Goal: Entertainment & Leisure: Browse casually

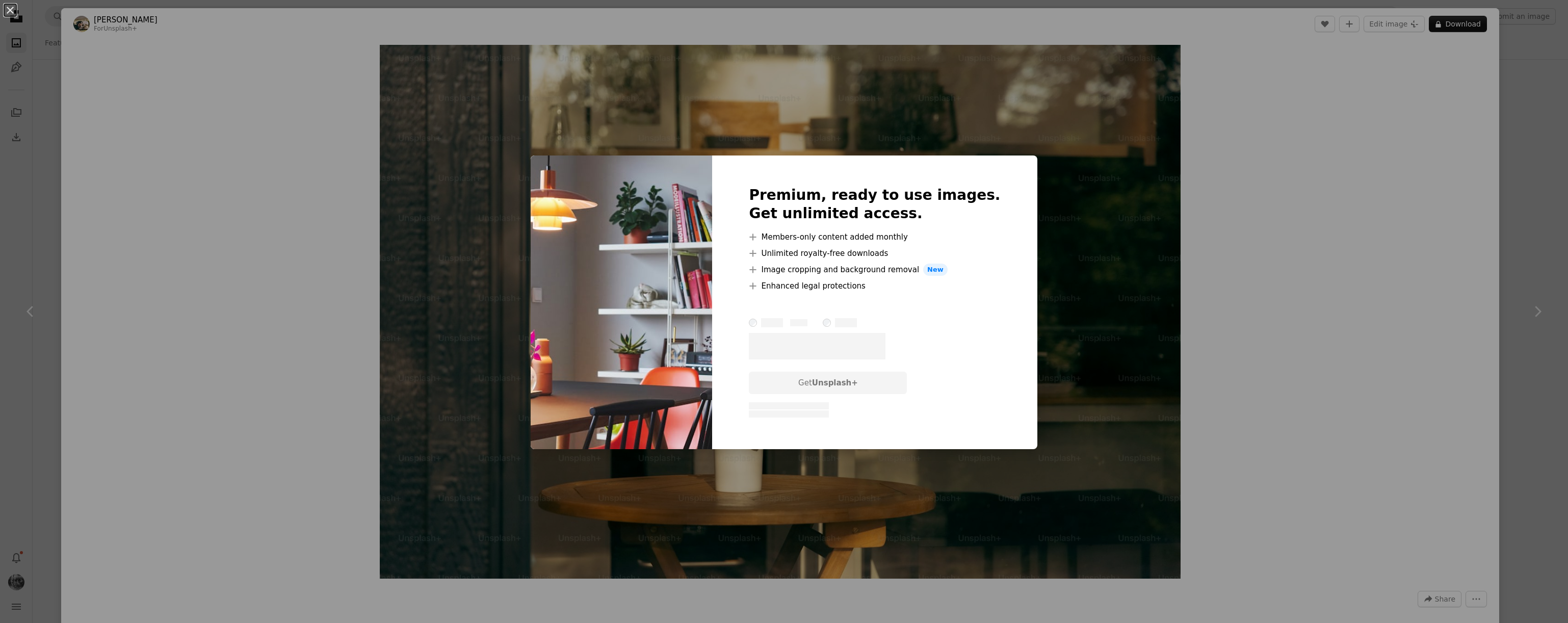
scroll to position [1027, 0]
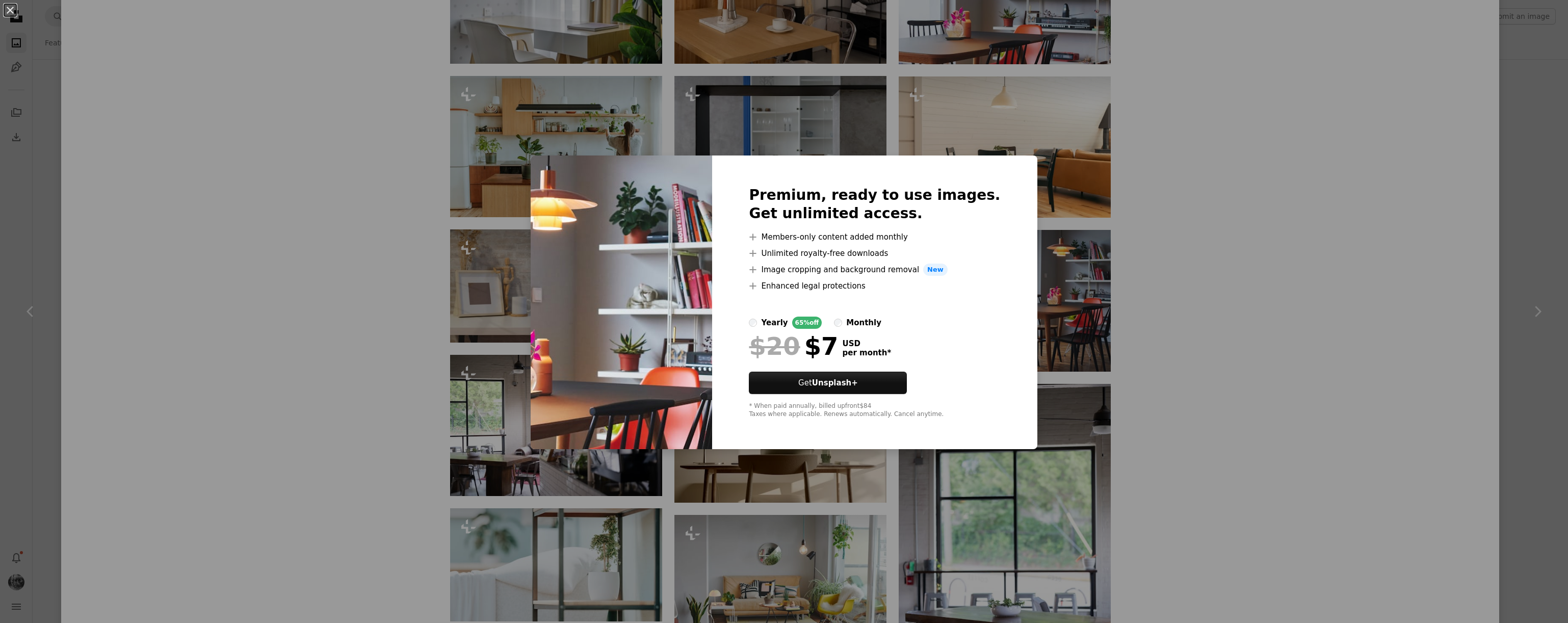
click at [1229, 306] on div "An X shape Premium, ready to use images. Get unlimited access. A plus sign Memb…" at bounding box center [784, 312] width 1568 height 623
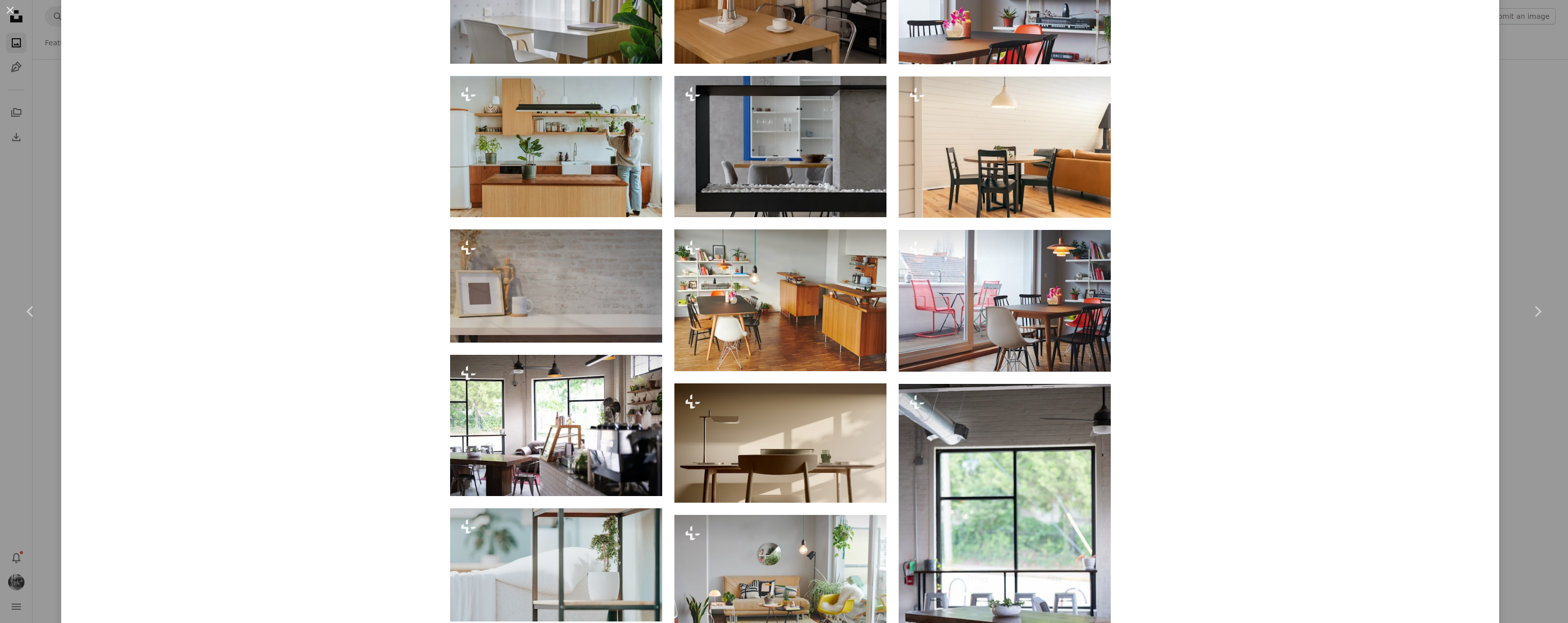
scroll to position [934, 0]
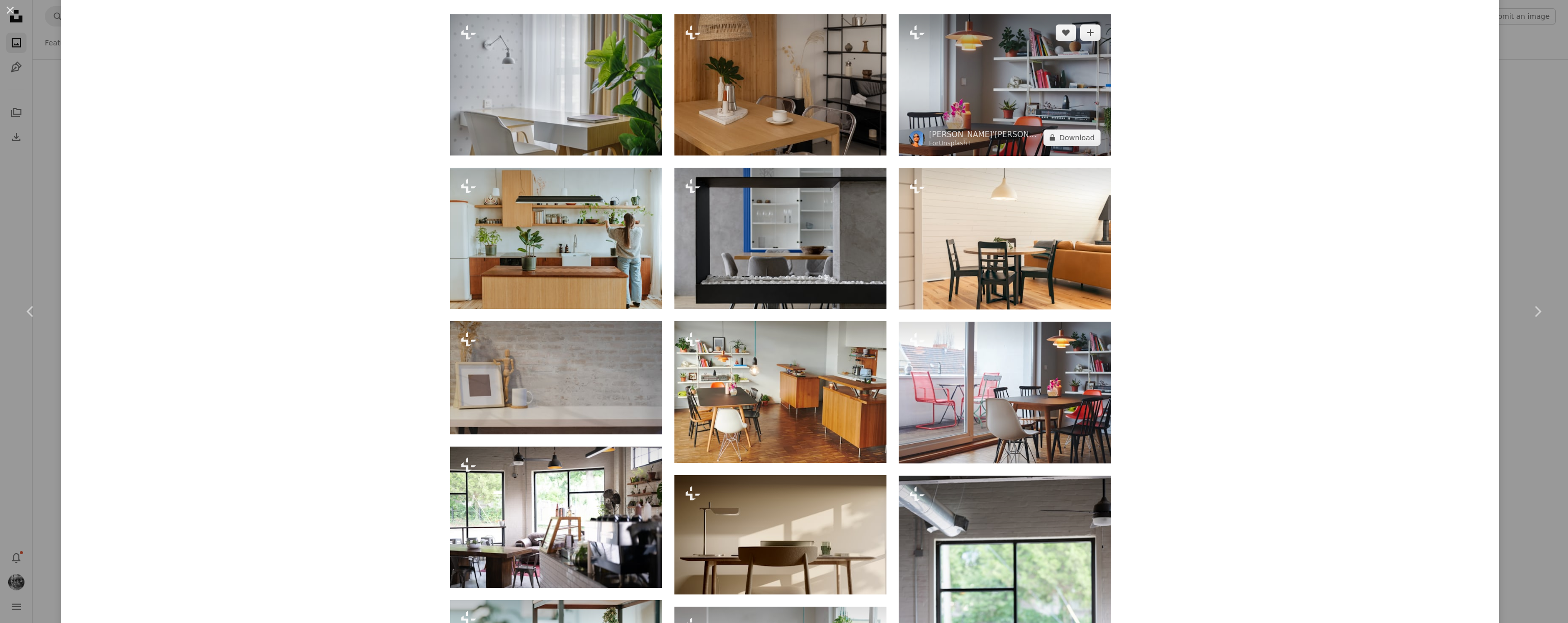
click at [992, 74] on img at bounding box center [1005, 85] width 212 height 142
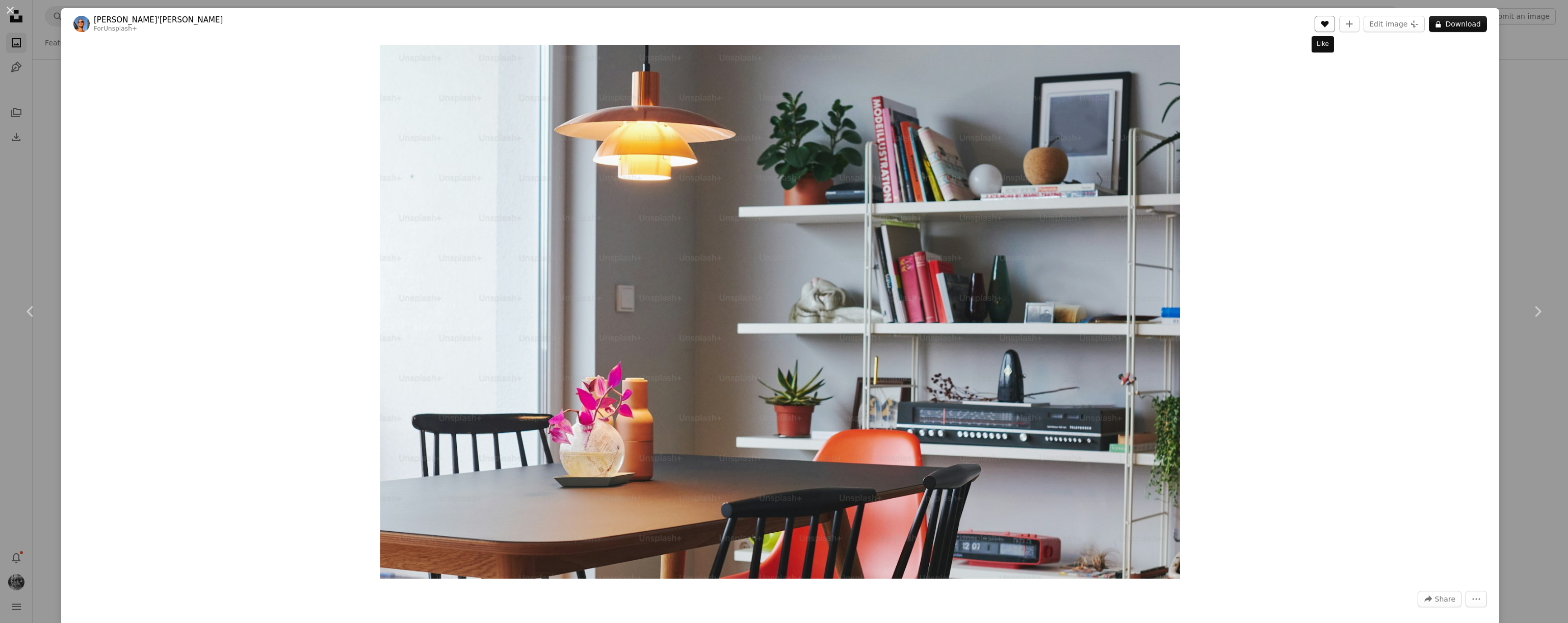
click at [1321, 26] on icon "A heart" at bounding box center [1324, 24] width 8 height 8
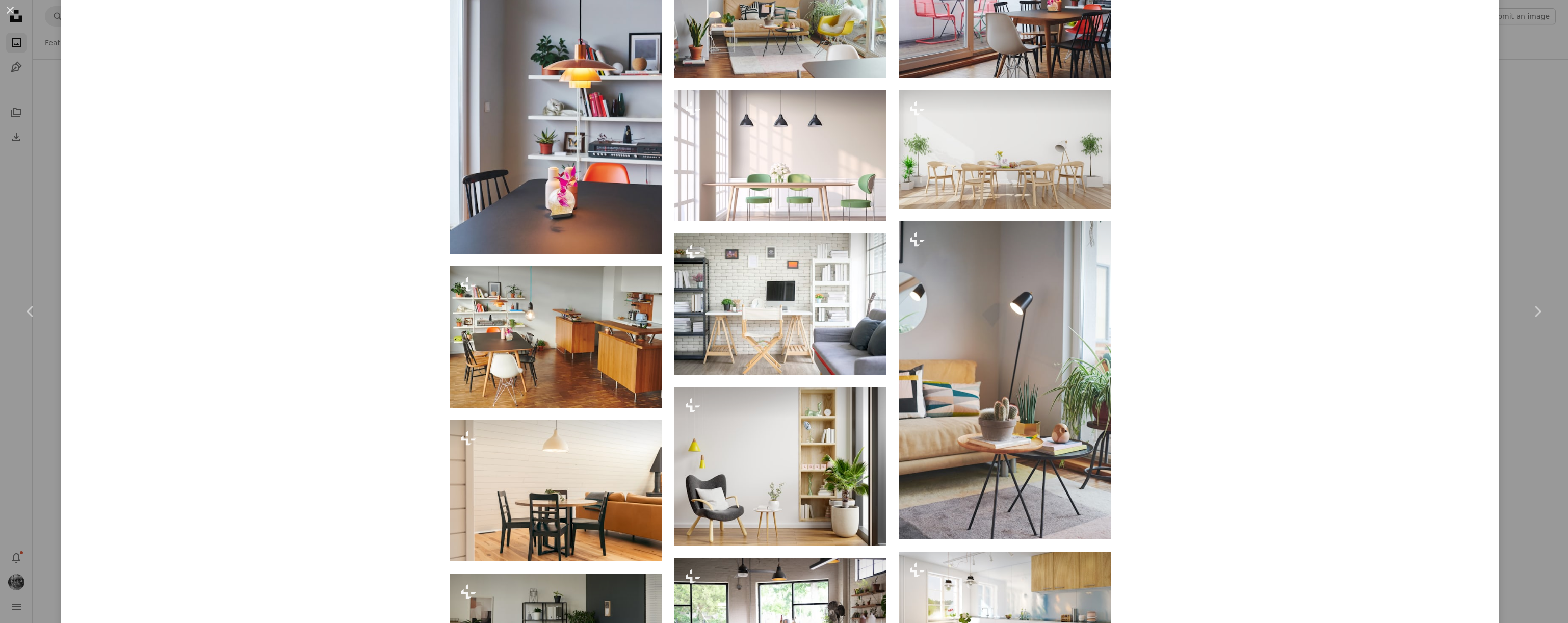
scroll to position [908, 0]
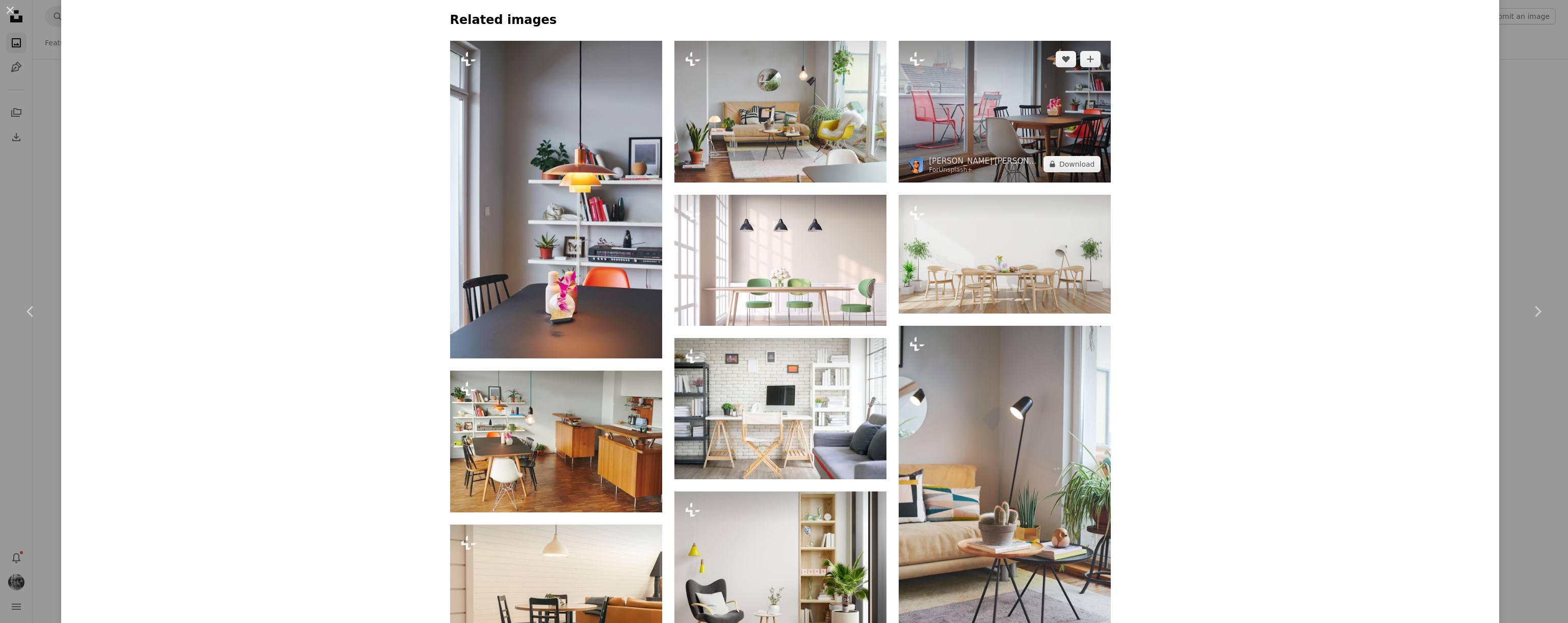
click at [945, 99] on img at bounding box center [1005, 112] width 212 height 142
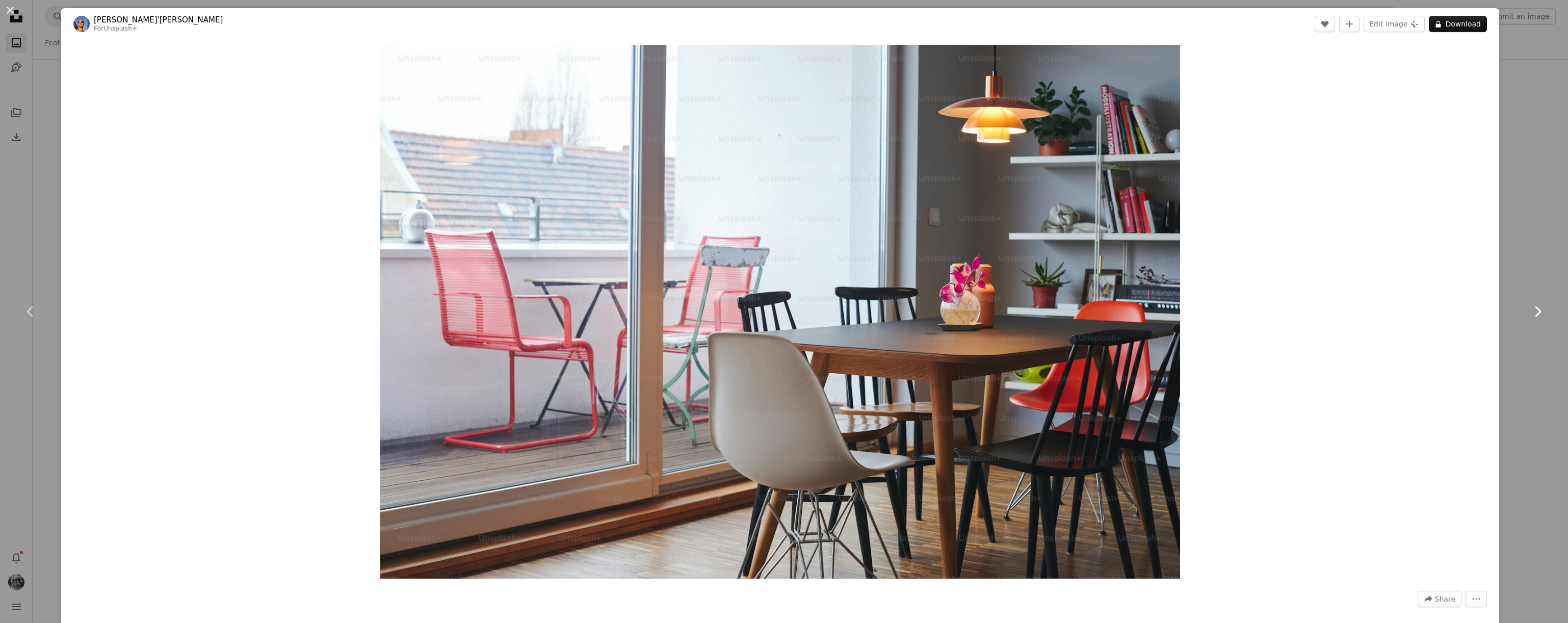
click at [1509, 279] on link "Chevron right" at bounding box center [1537, 312] width 61 height 98
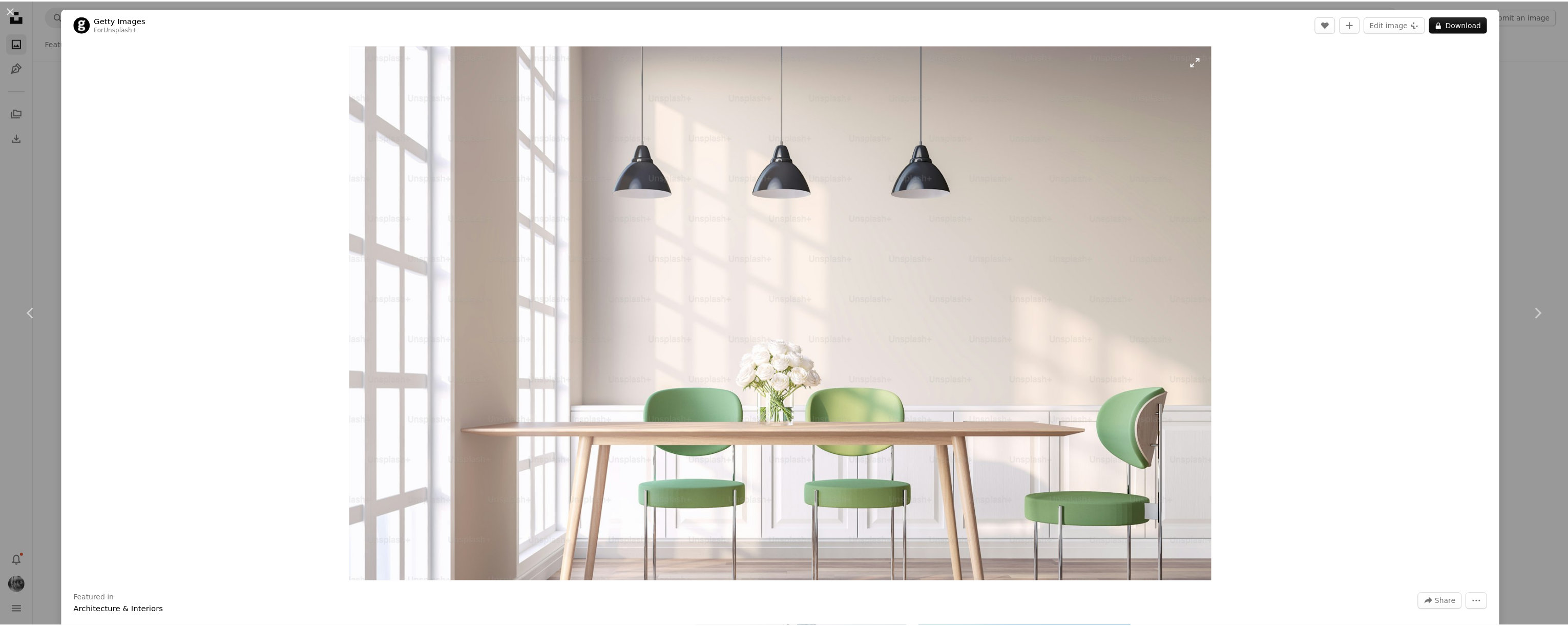
scroll to position [6, 0]
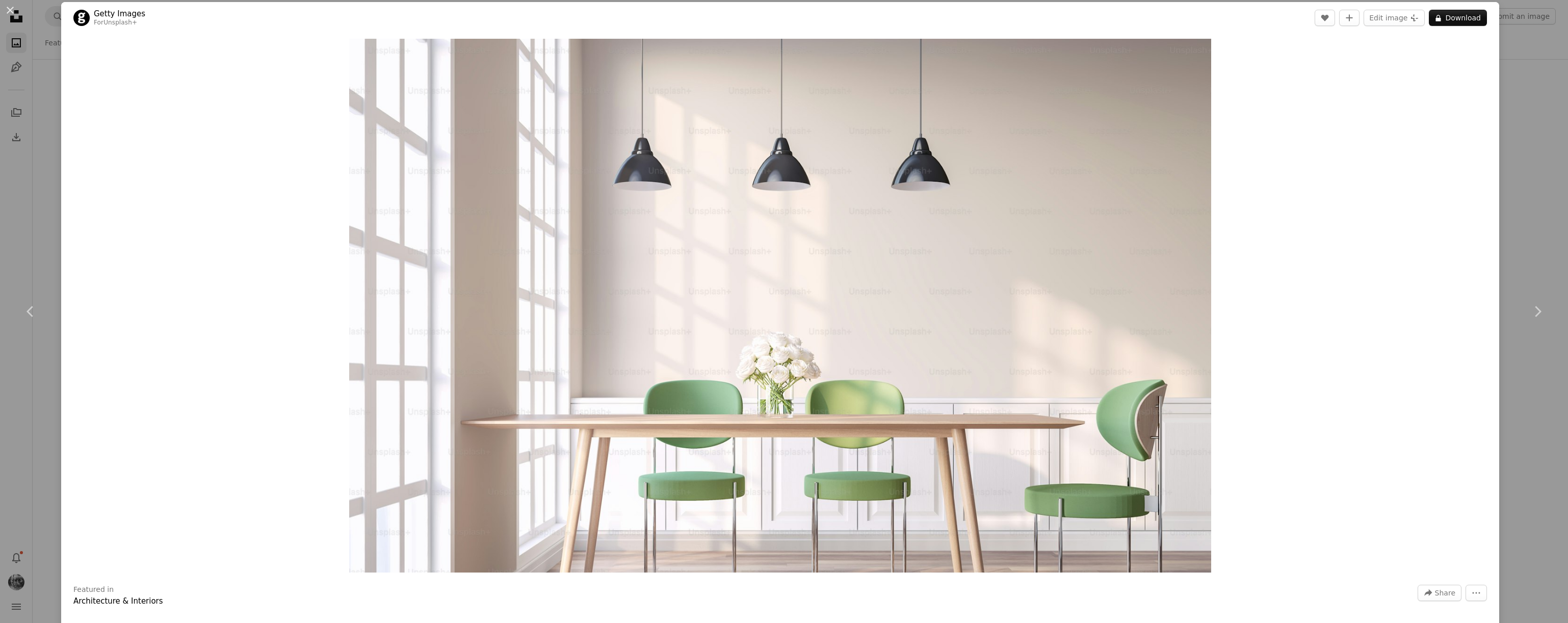
click at [1512, 474] on div "An X shape Chevron left Chevron right Getty Images For Unsplash+ A heart A plus…" at bounding box center [784, 312] width 1568 height 623
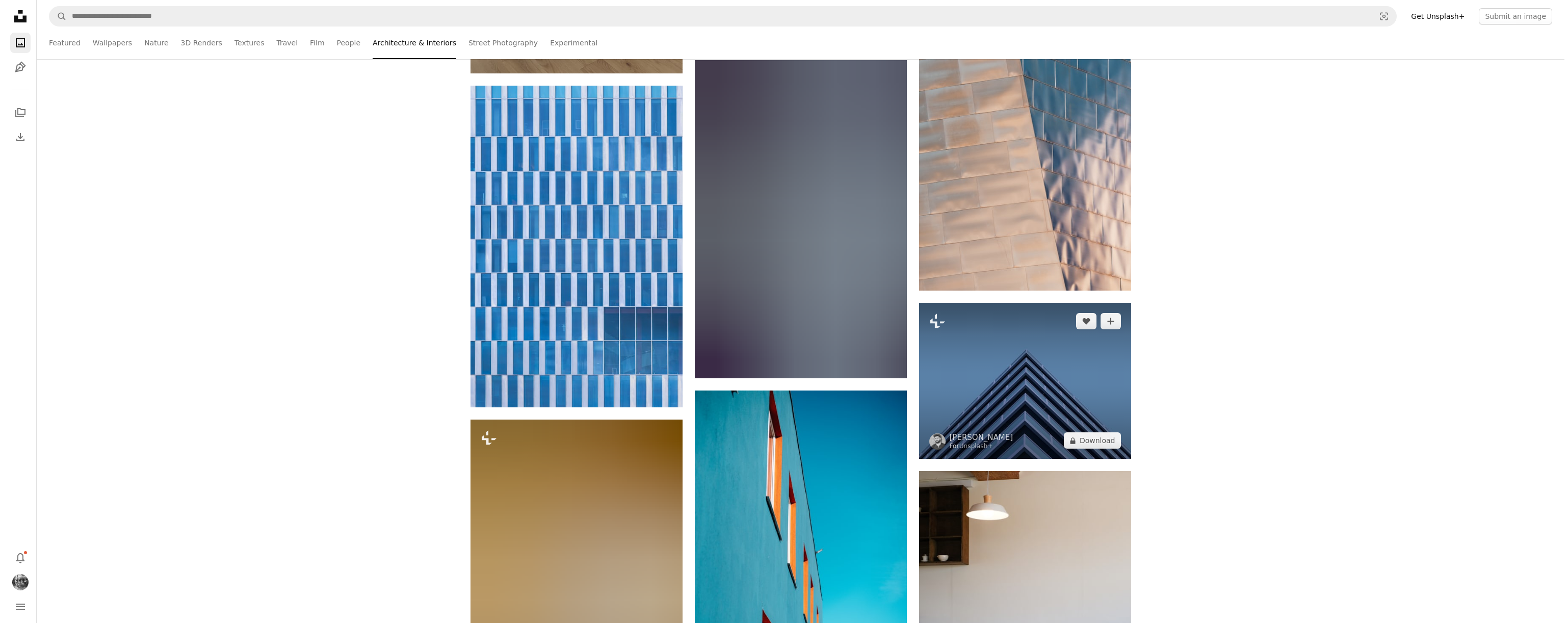
scroll to position [40284, 0]
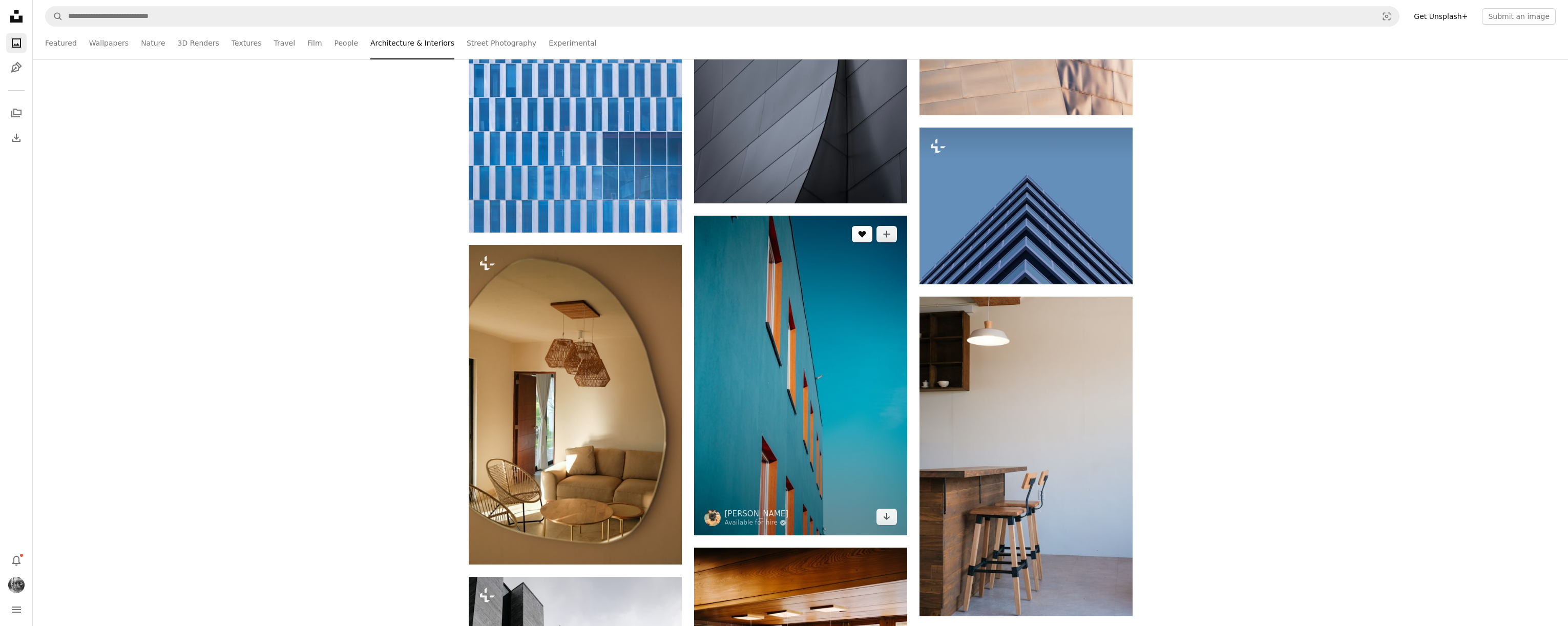
click at [860, 236] on icon "A heart" at bounding box center [862, 234] width 8 height 8
click at [817, 359] on img at bounding box center [801, 375] width 213 height 319
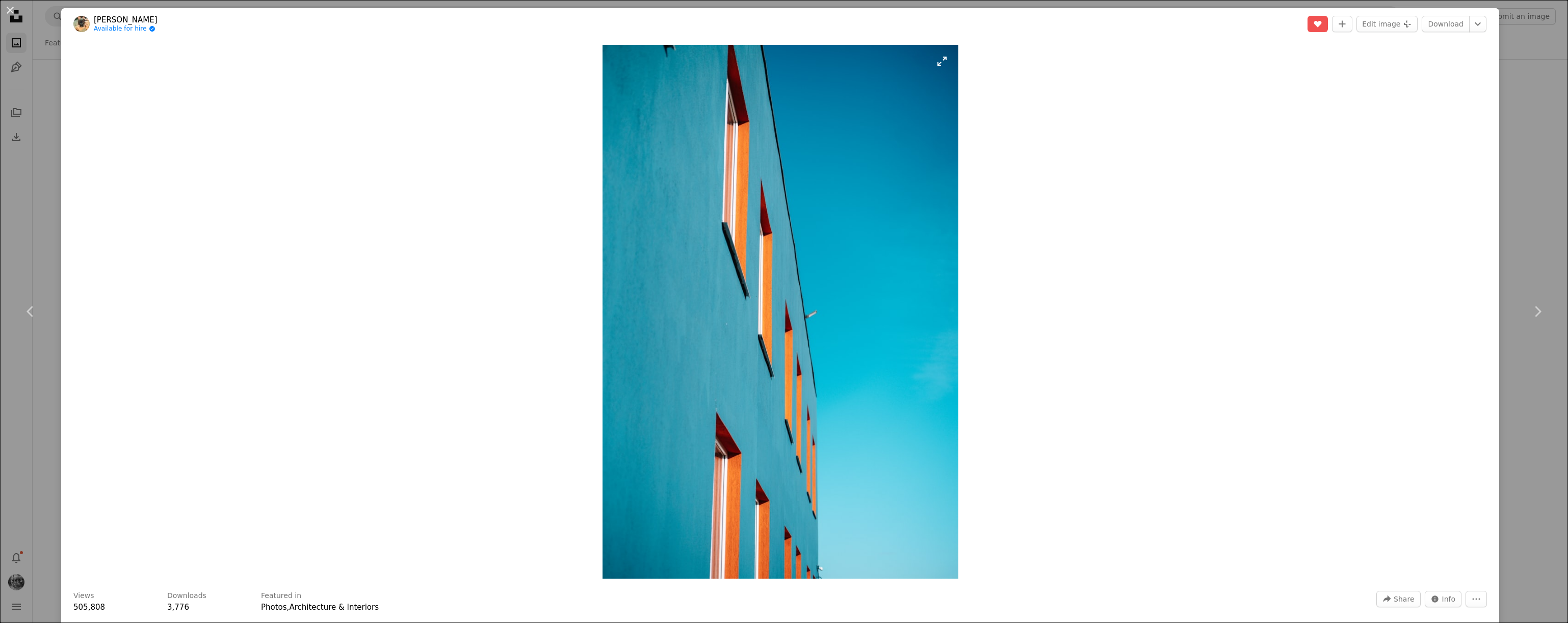
click at [756, 401] on img "Zoom in on this image" at bounding box center [780, 312] width 356 height 534
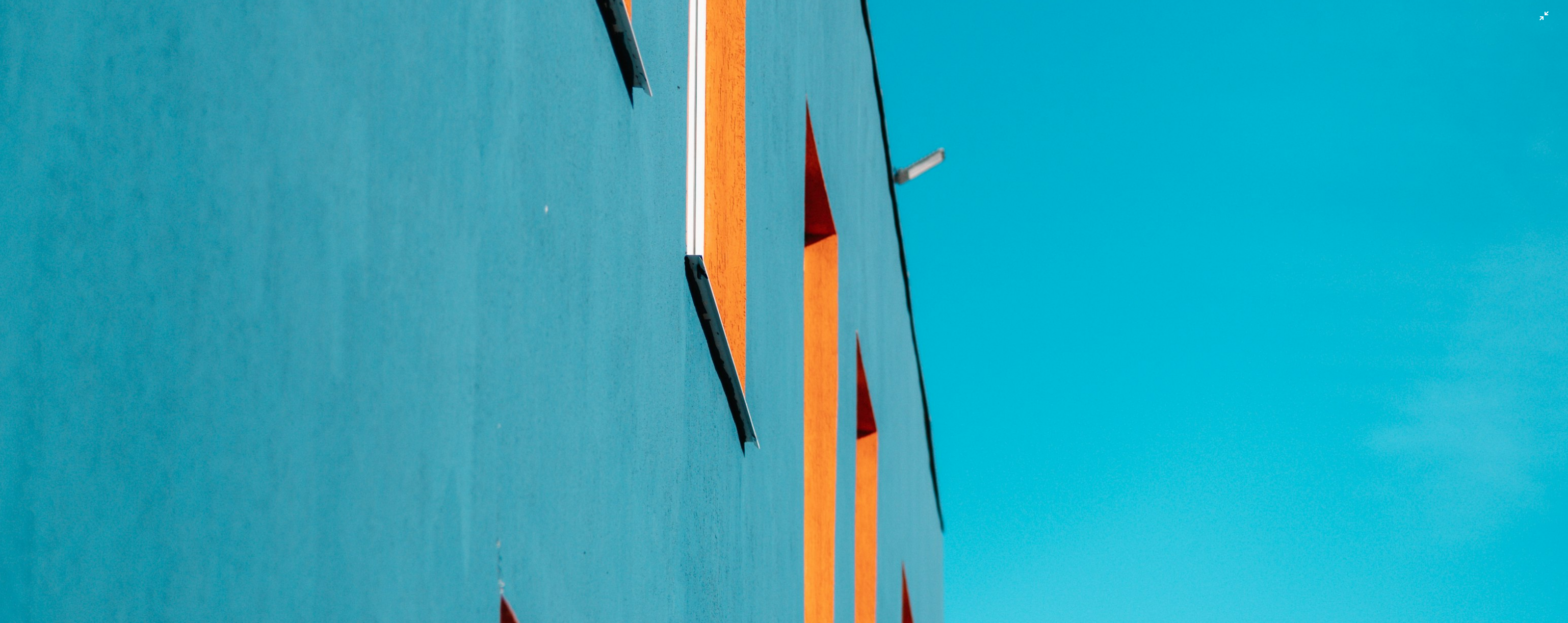
scroll to position [1706, 0]
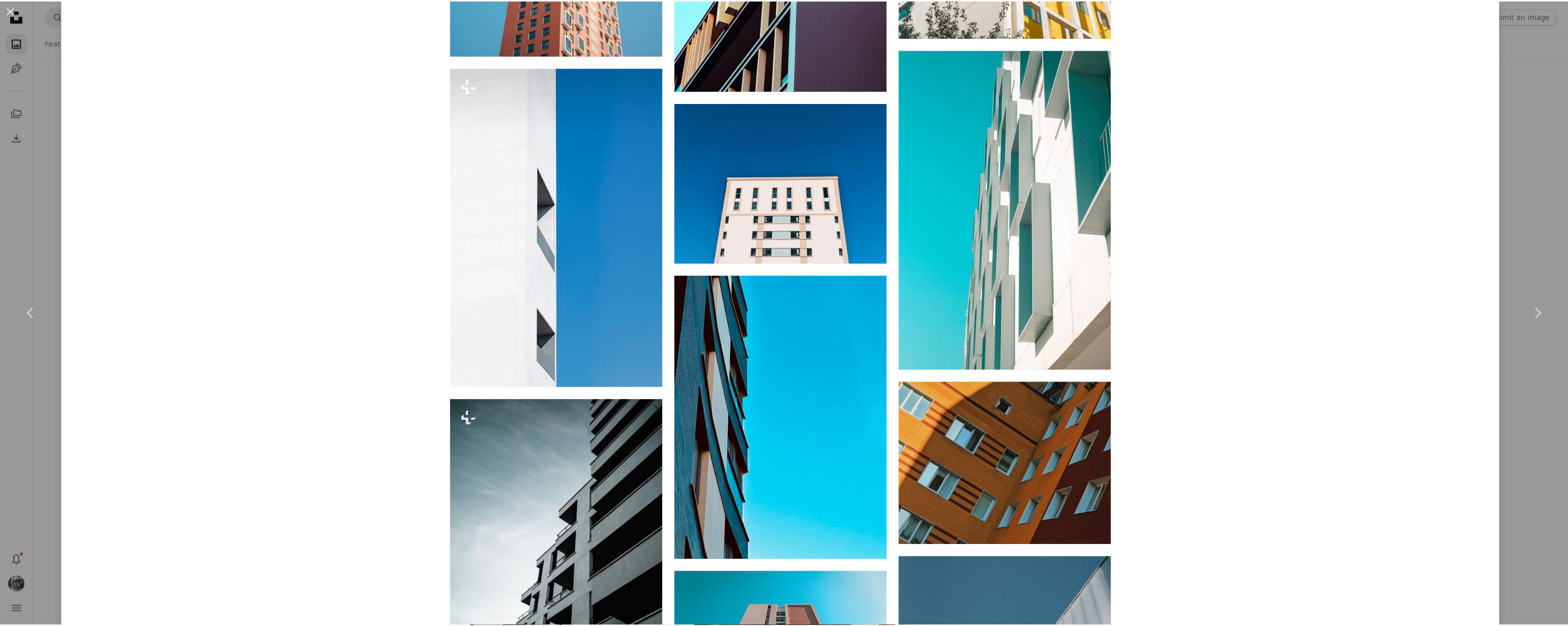
scroll to position [1596, 0]
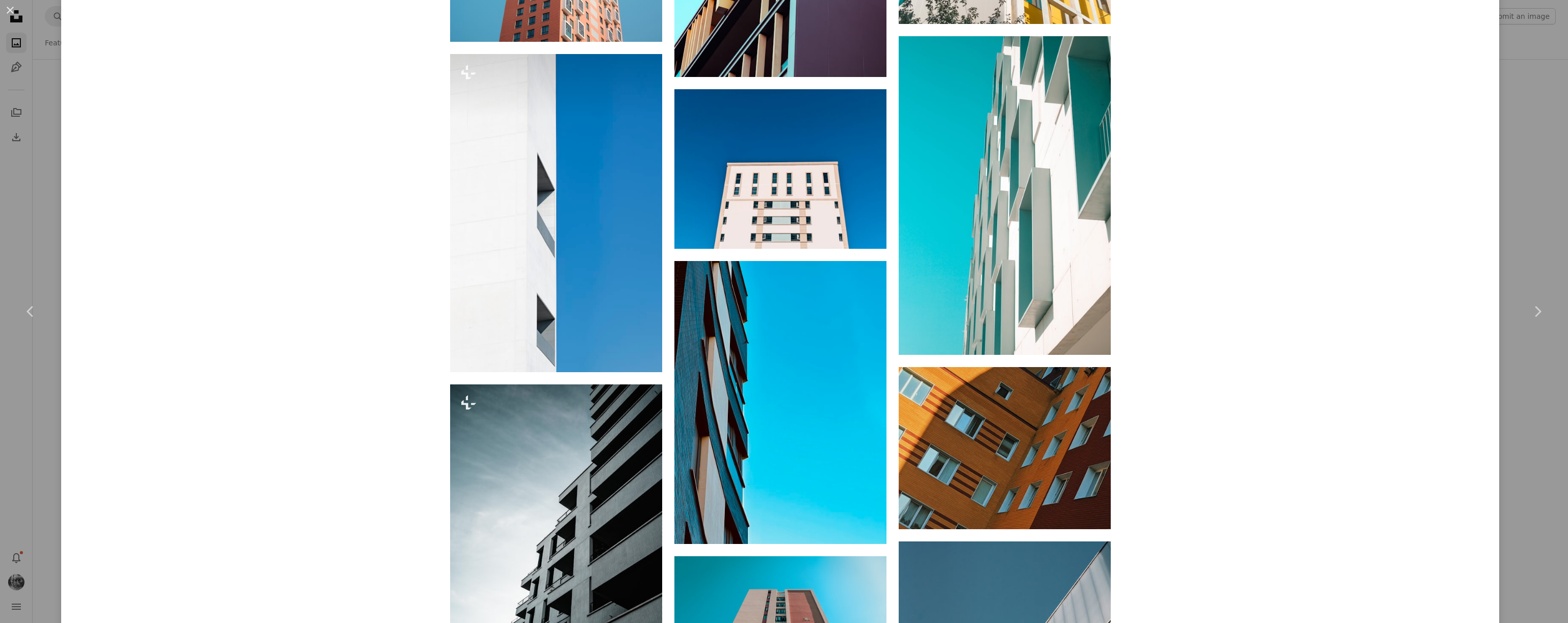
click at [1510, 388] on div "An X shape Chevron left Chevron right Andrey K Available for hire A checkmark i…" at bounding box center [784, 312] width 1568 height 623
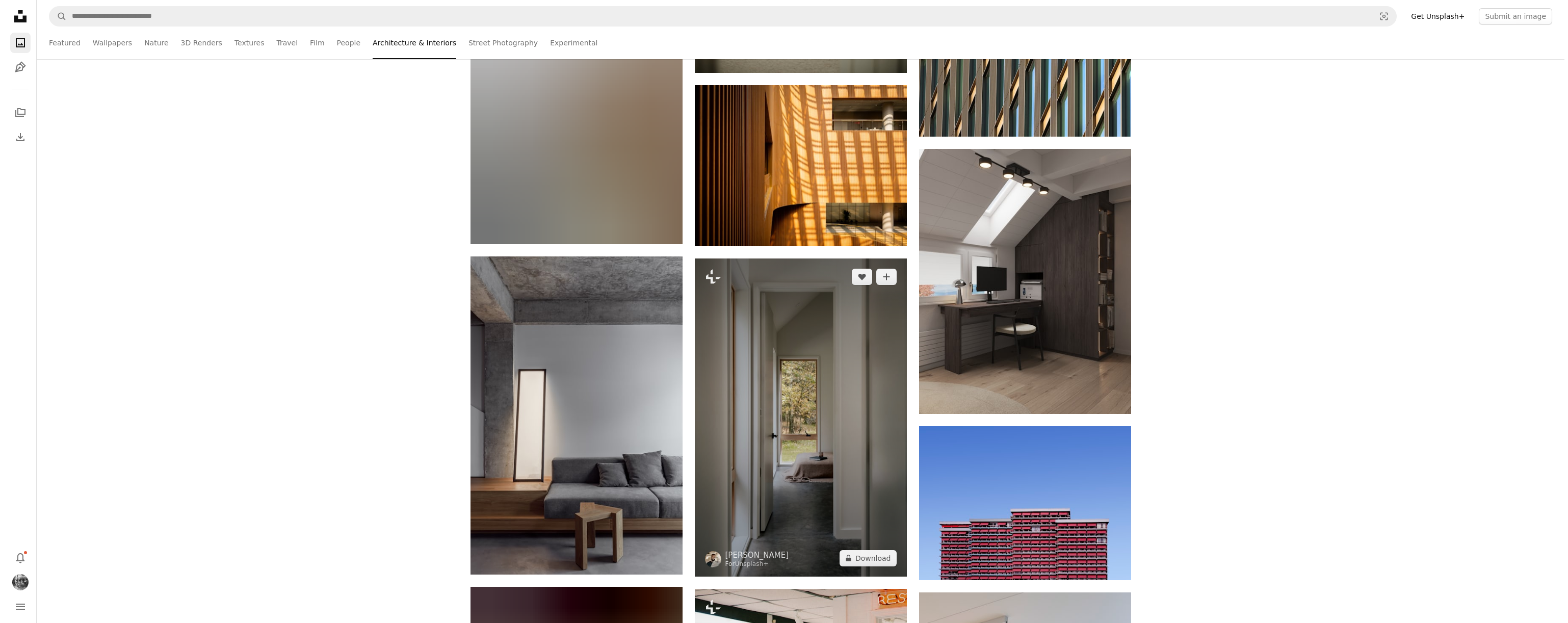
scroll to position [50050, 0]
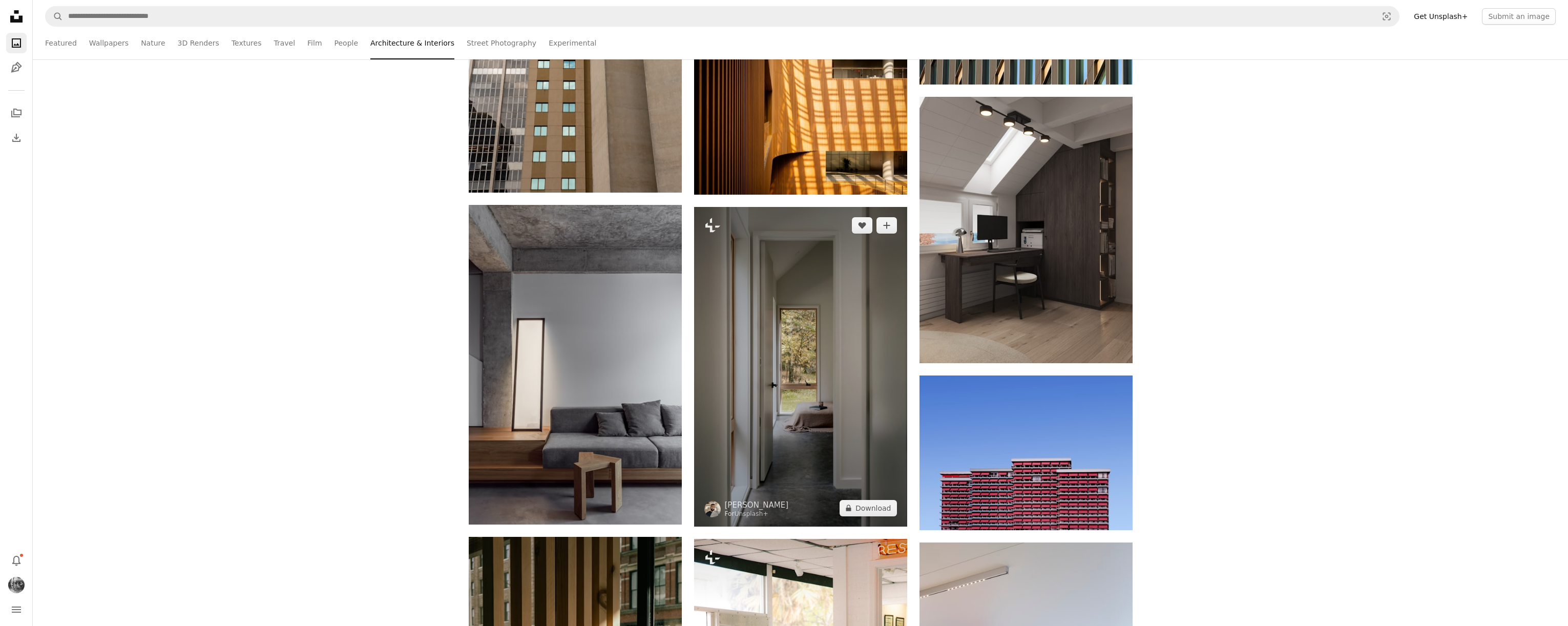
click at [807, 430] on img at bounding box center [801, 366] width 213 height 319
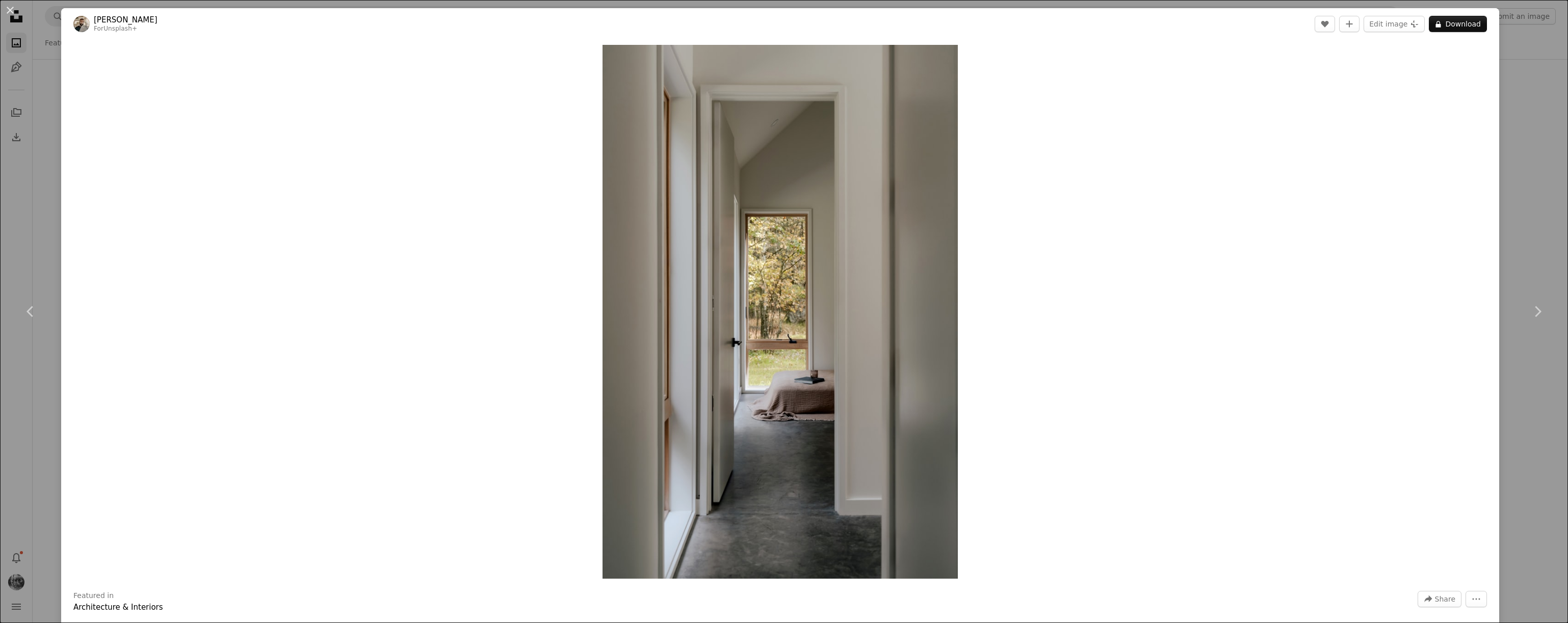
click at [805, 363] on img "Zoom in on this image" at bounding box center [780, 312] width 356 height 534
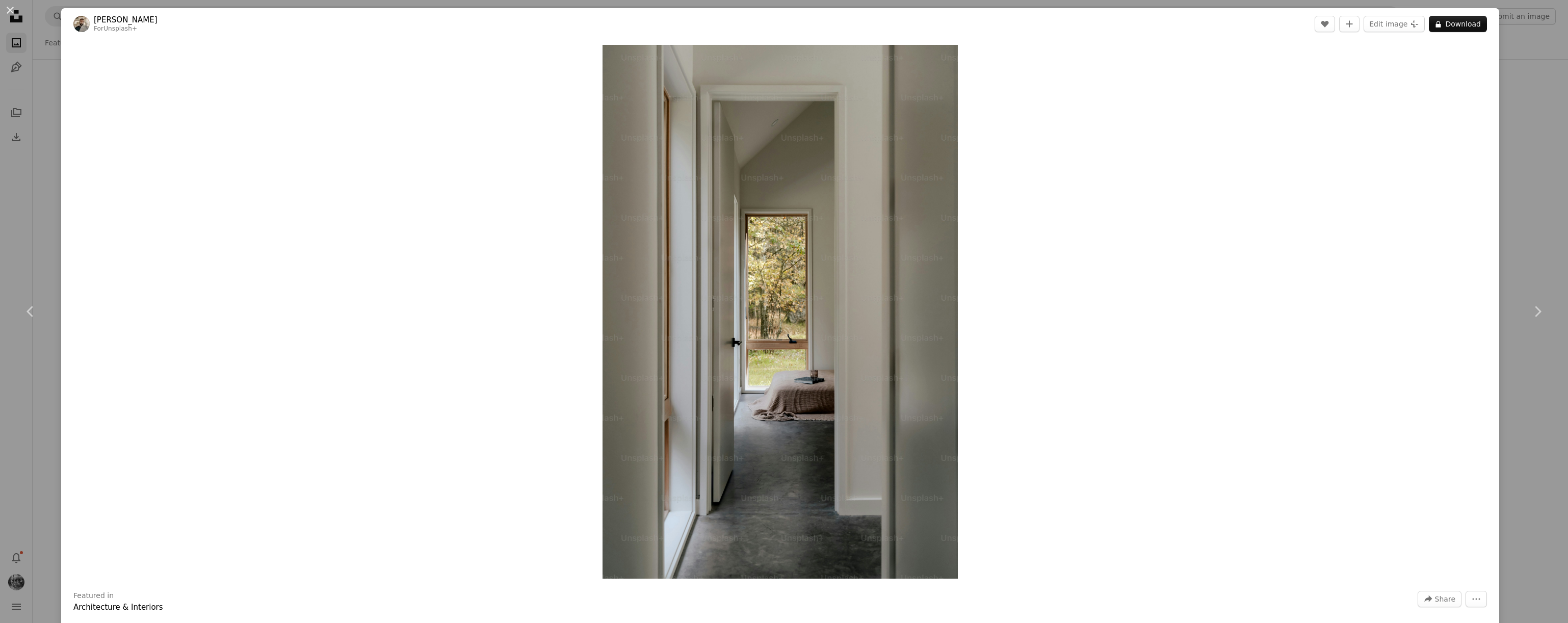
drag, startPoint x: 1489, startPoint y: 194, endPoint x: 1505, endPoint y: 197, distance: 16.3
click at [1490, 194] on div "Zoom in" at bounding box center [780, 312] width 1438 height 544
click at [1506, 197] on div "An X shape Chevron left Chevron right [PERSON_NAME] For Unsplash+ A heart A plu…" at bounding box center [784, 312] width 1568 height 623
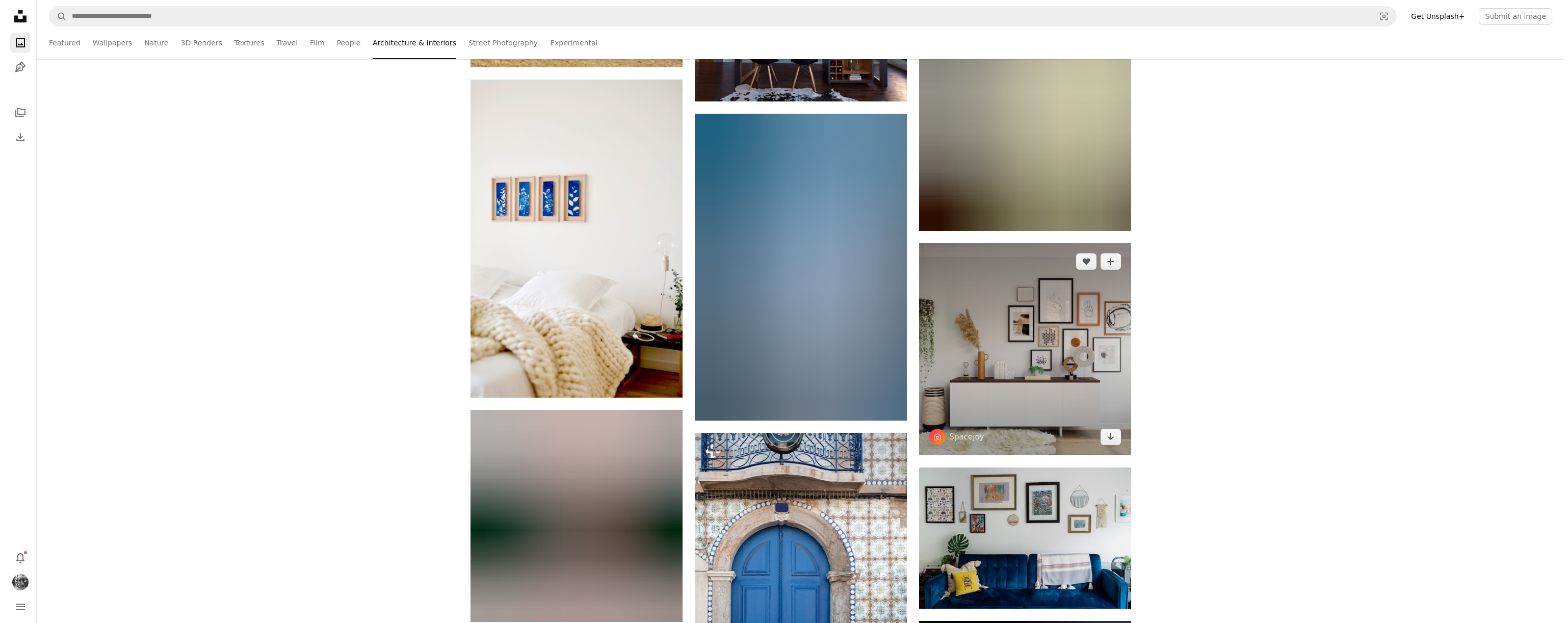
scroll to position [52084, 0]
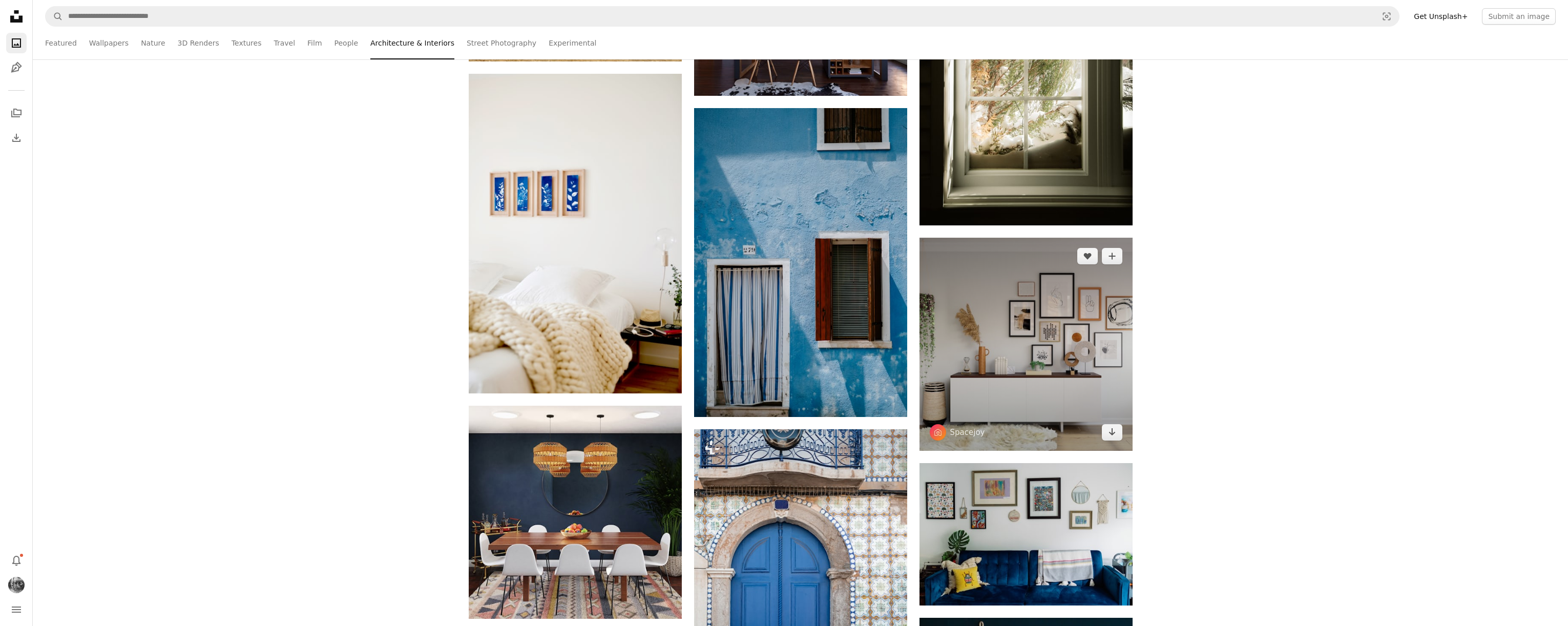
click at [1047, 345] on img at bounding box center [1026, 344] width 213 height 213
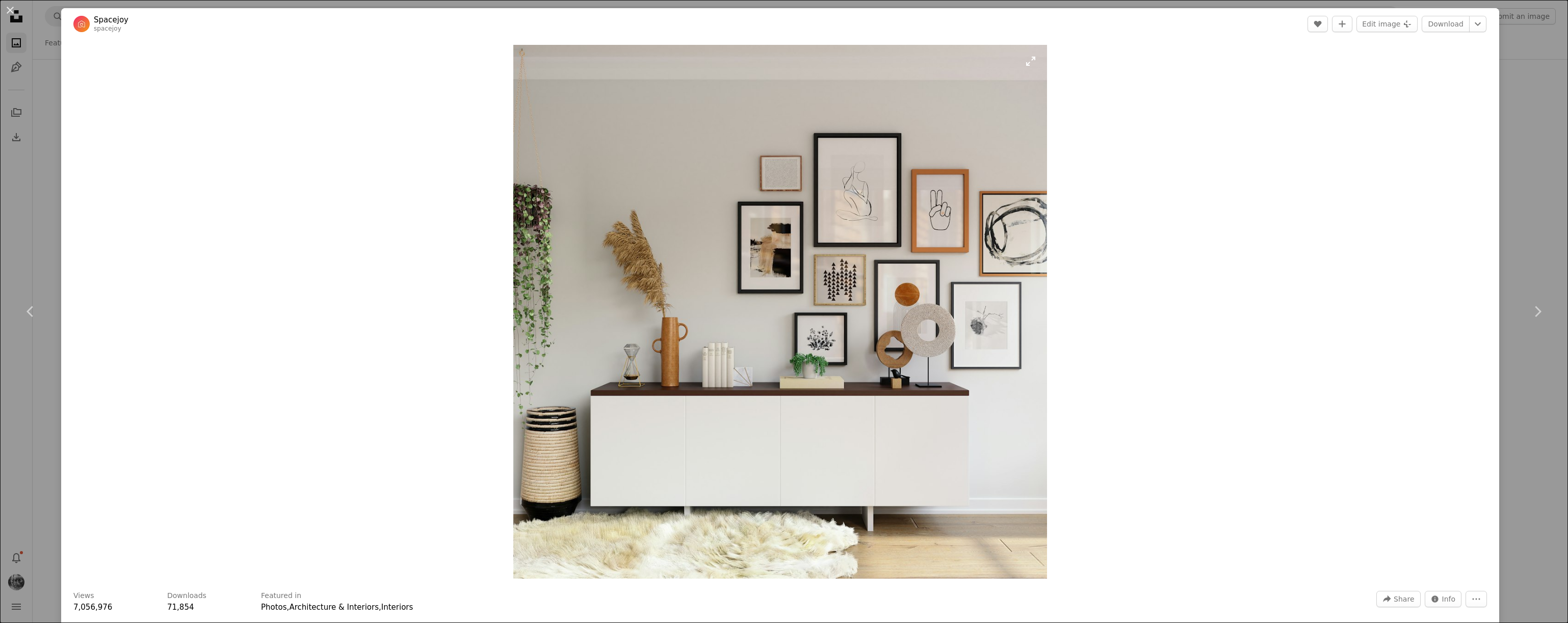
click at [955, 300] on img "Zoom in on this image" at bounding box center [780, 312] width 534 height 534
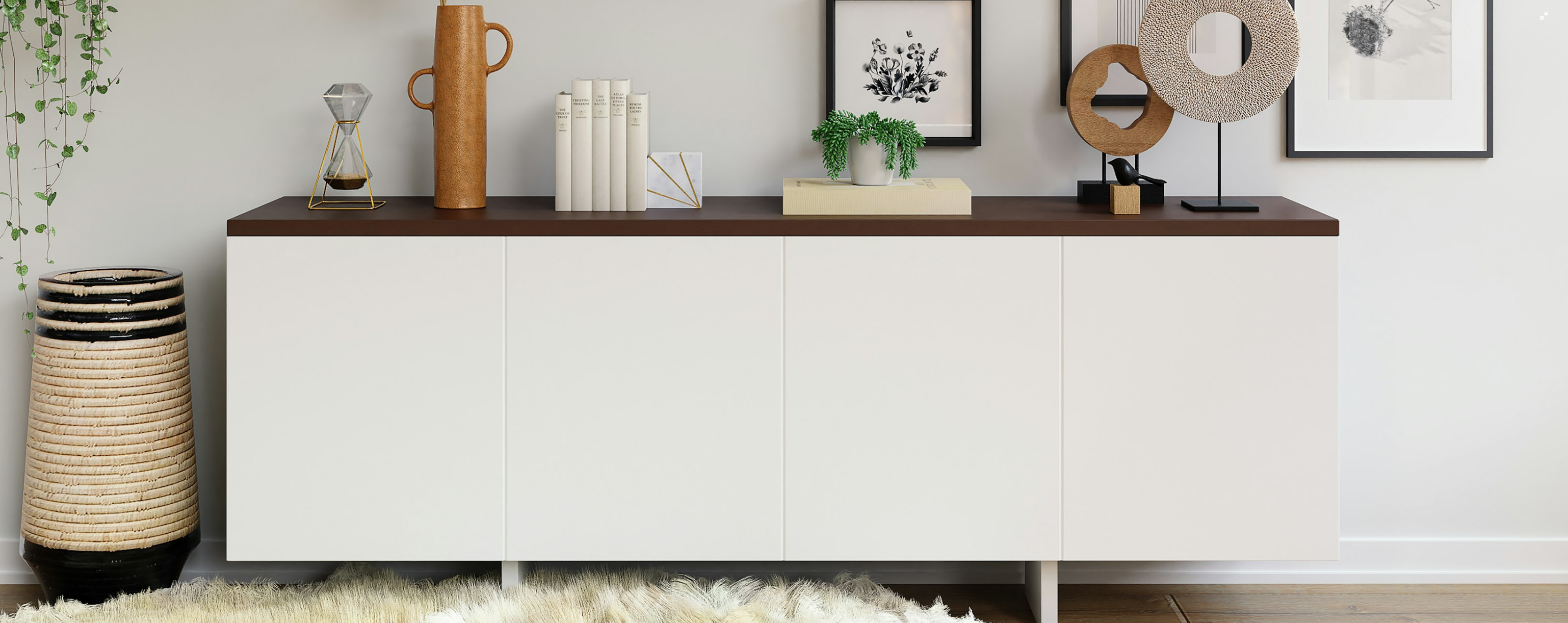
scroll to position [930, 0]
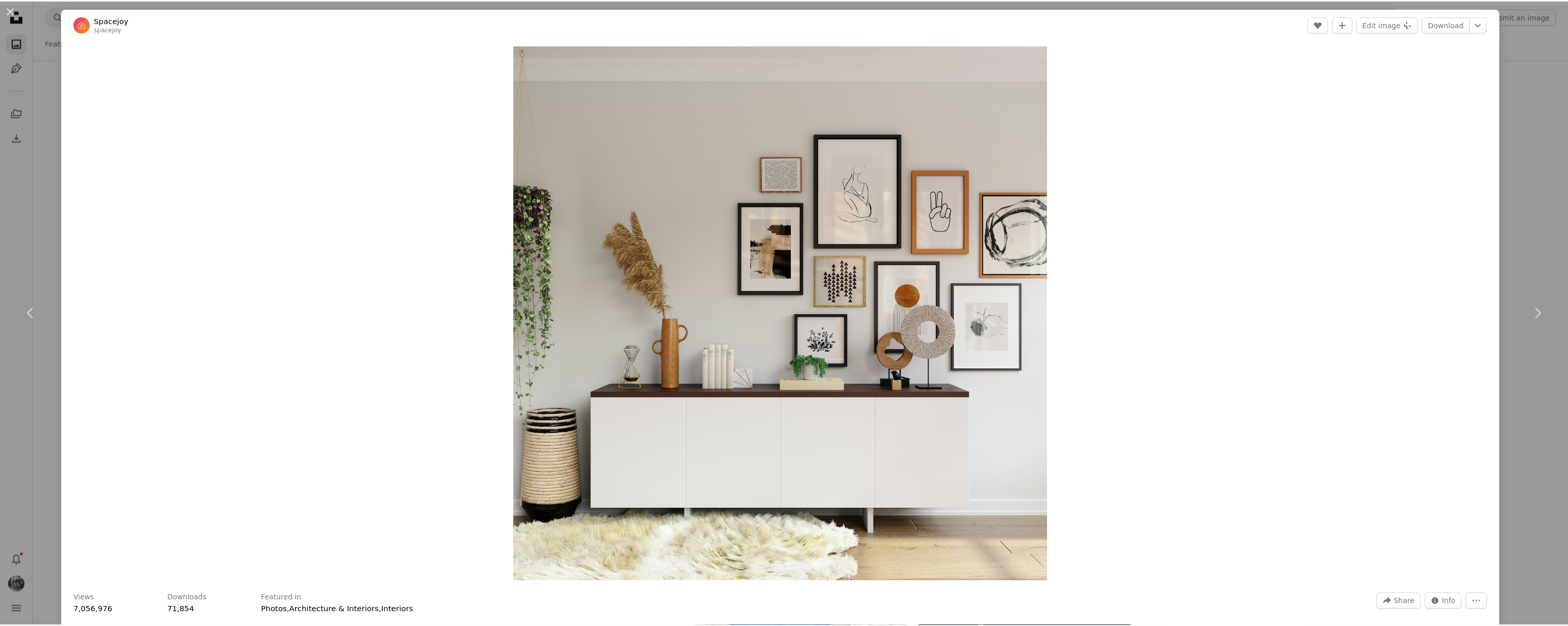
scroll to position [6, 0]
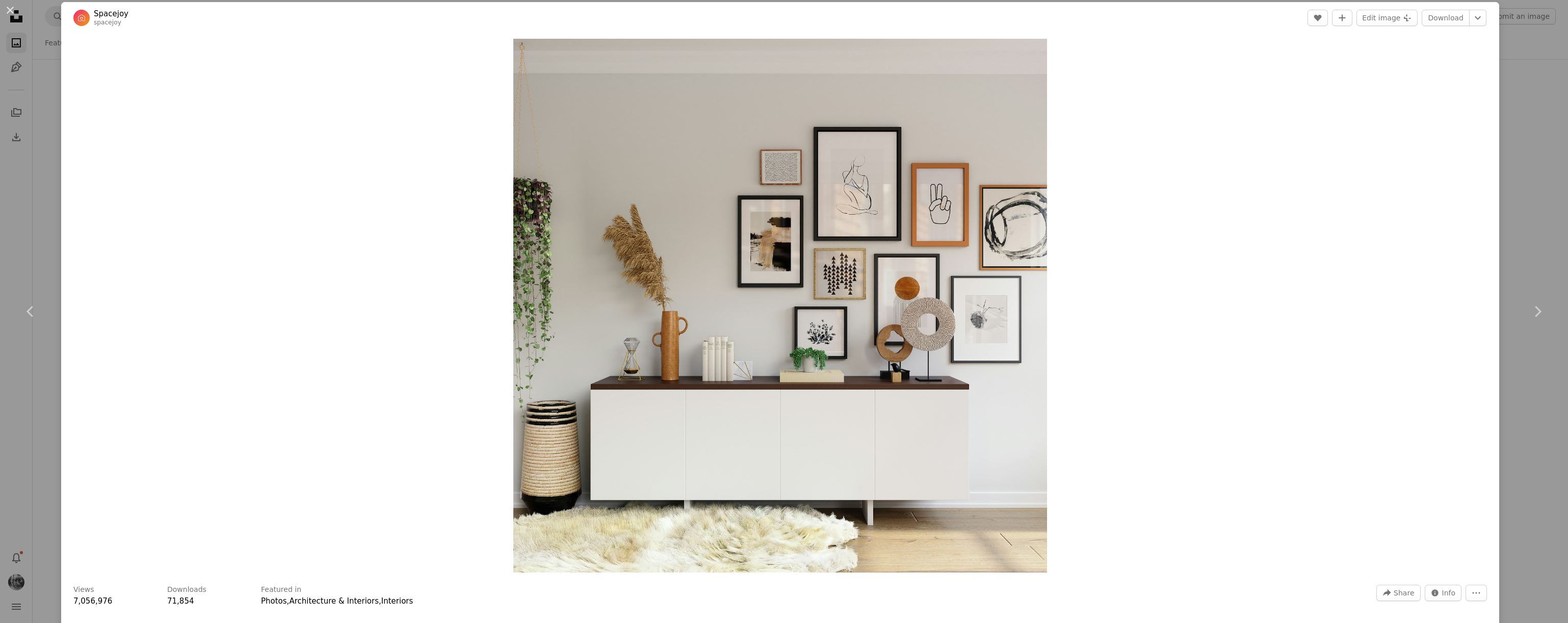
click at [1528, 422] on div "An X shape Chevron left Chevron right Spacejoy spacejoy A heart A plus sign Edi…" at bounding box center [784, 312] width 1568 height 623
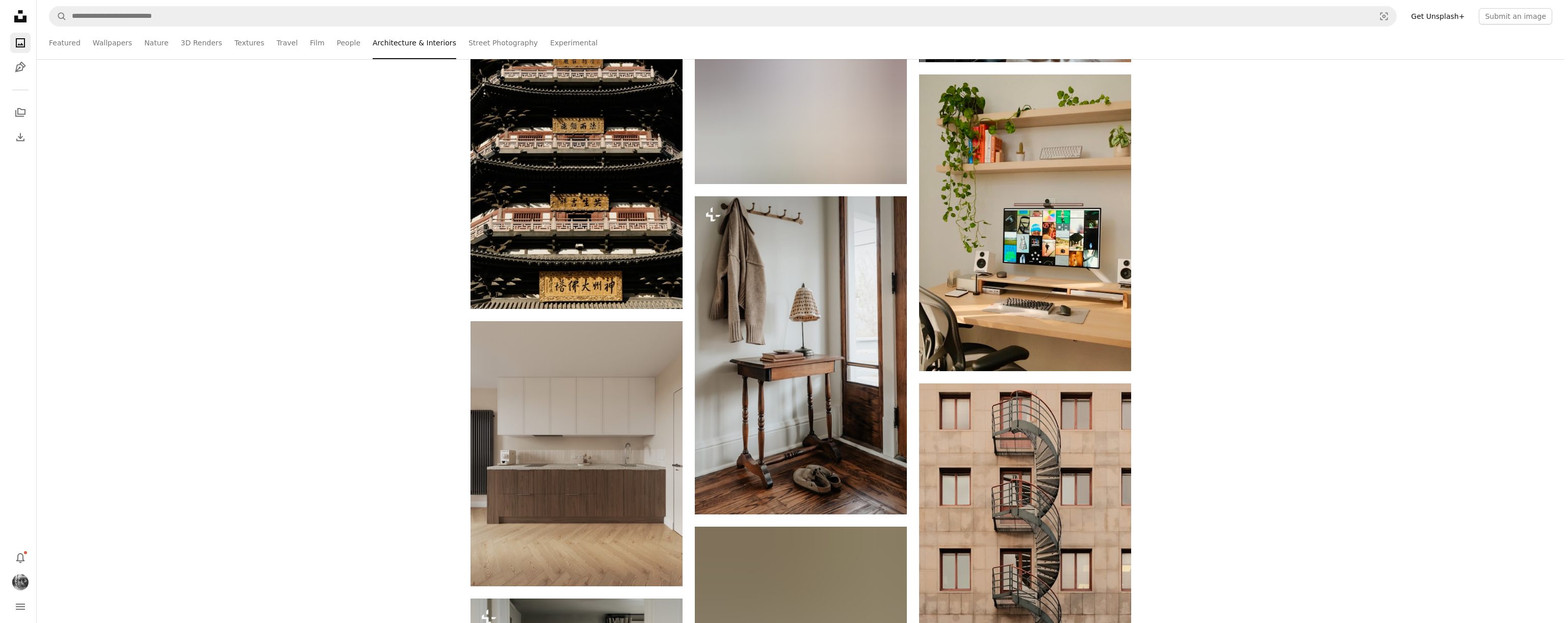
scroll to position [55330, 0]
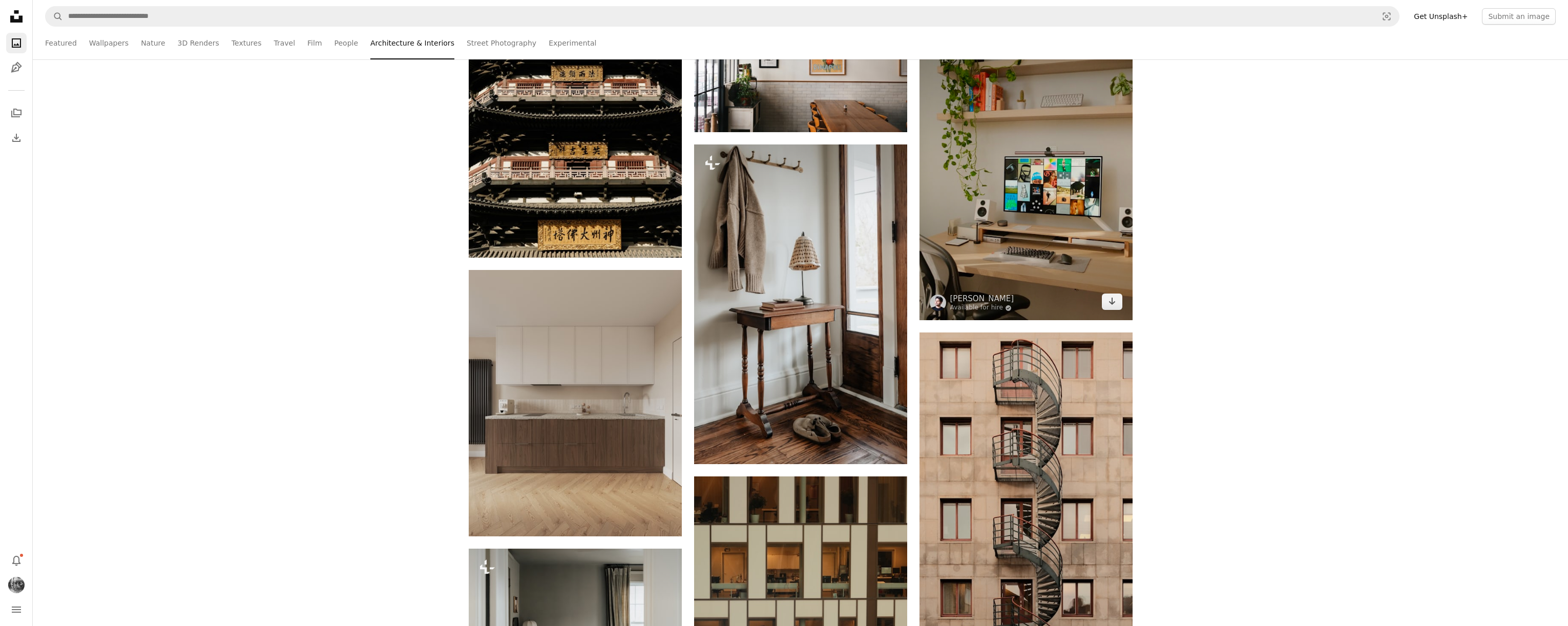
click at [1062, 174] on img at bounding box center [1026, 171] width 213 height 298
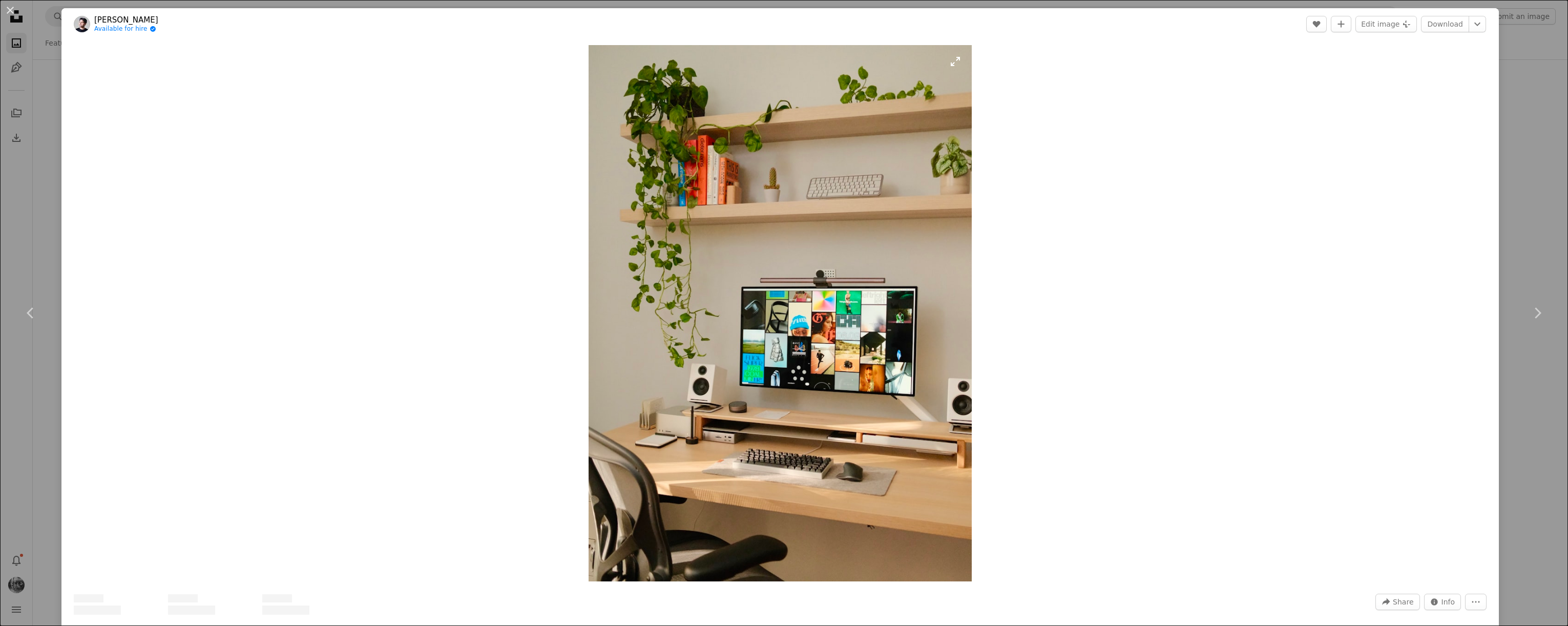
click at [877, 359] on img "Zoom in on this image" at bounding box center [780, 313] width 383 height 536
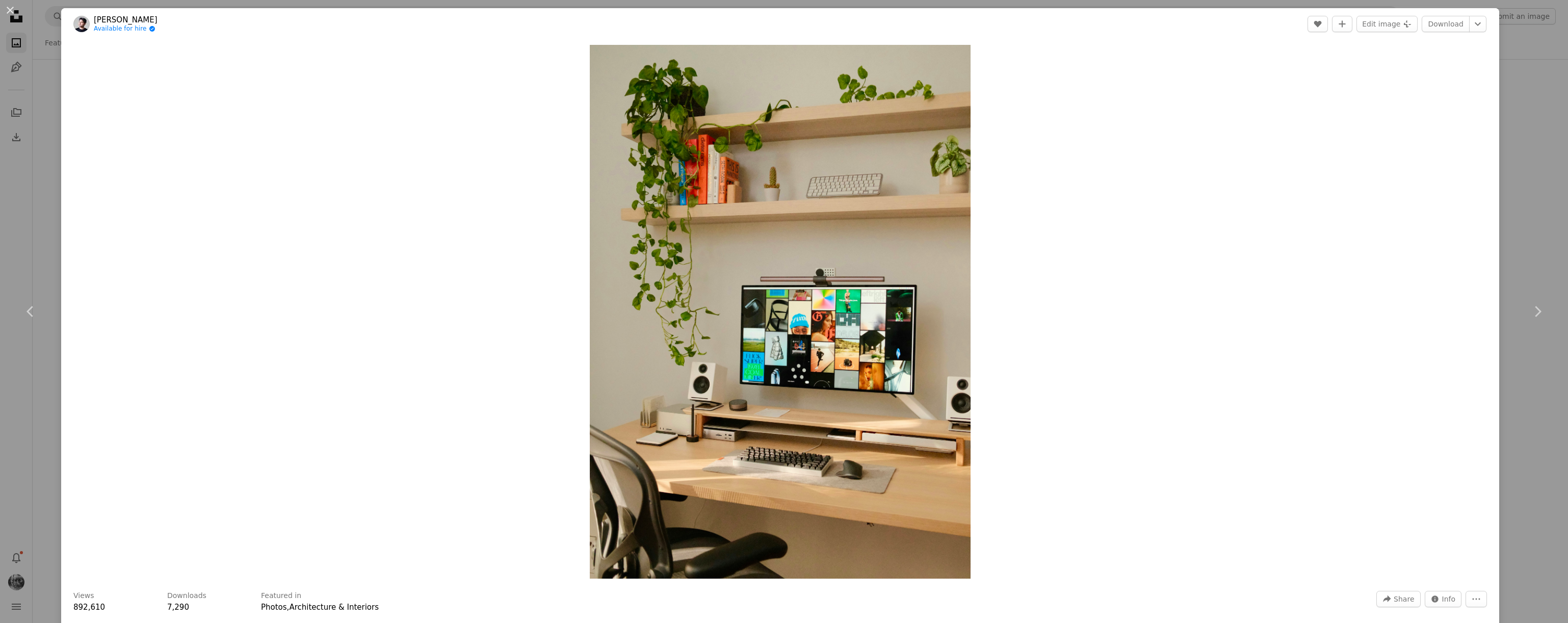
click at [1510, 101] on div "An X shape Chevron left Chevron right [PERSON_NAME] Available for hire A checkm…" at bounding box center [784, 312] width 1568 height 623
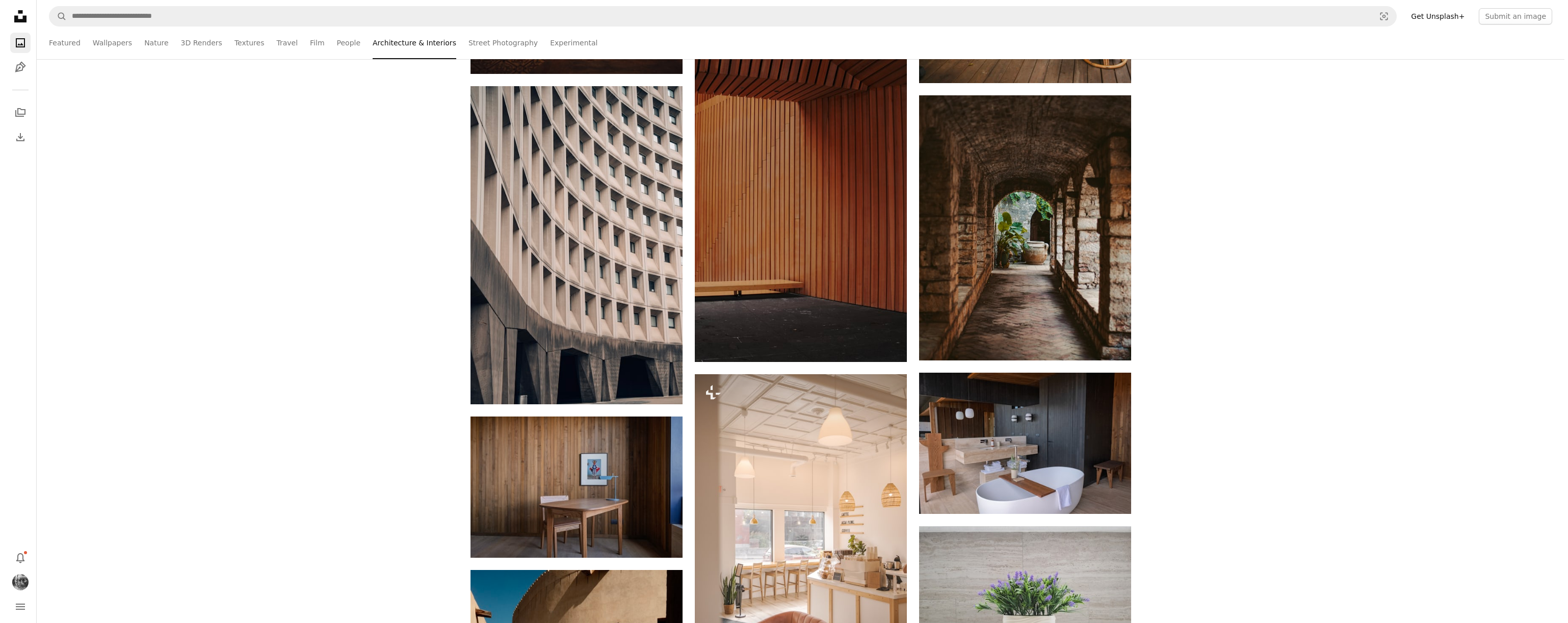
scroll to position [71755, 0]
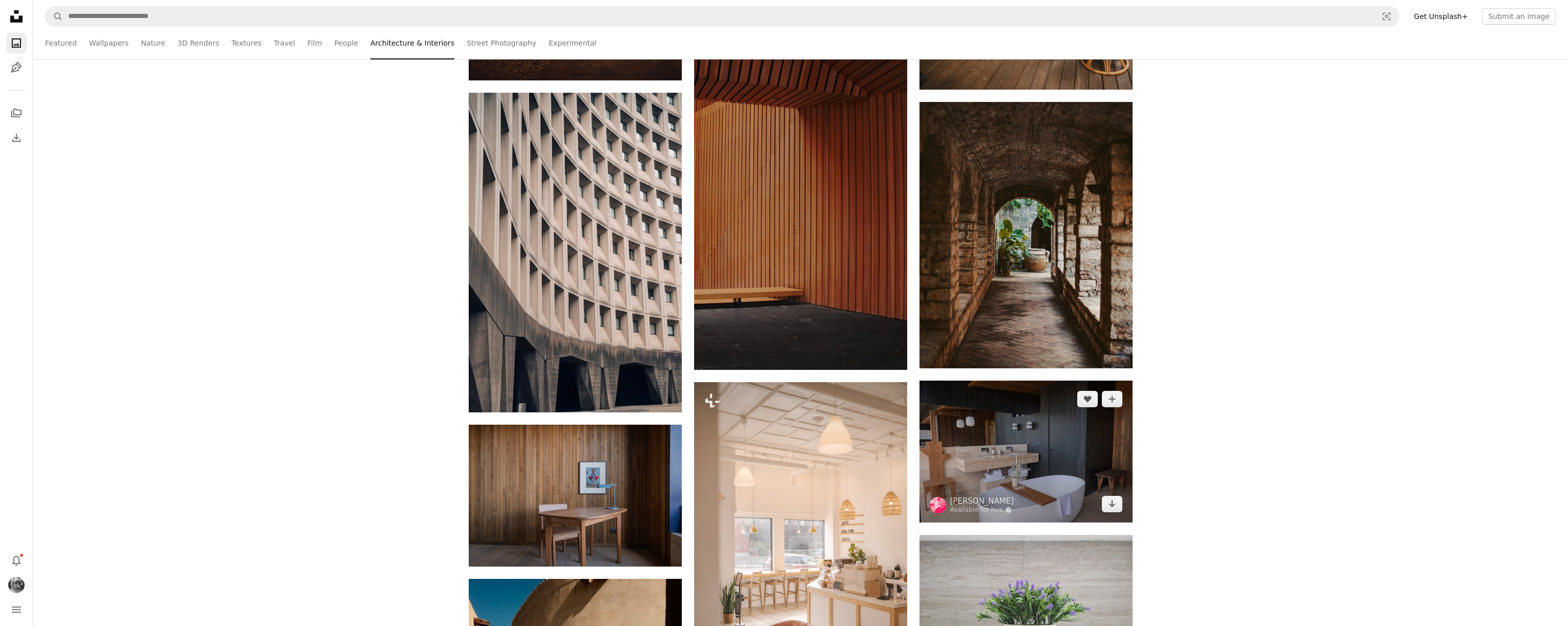
click at [1081, 483] on img at bounding box center [1026, 451] width 213 height 142
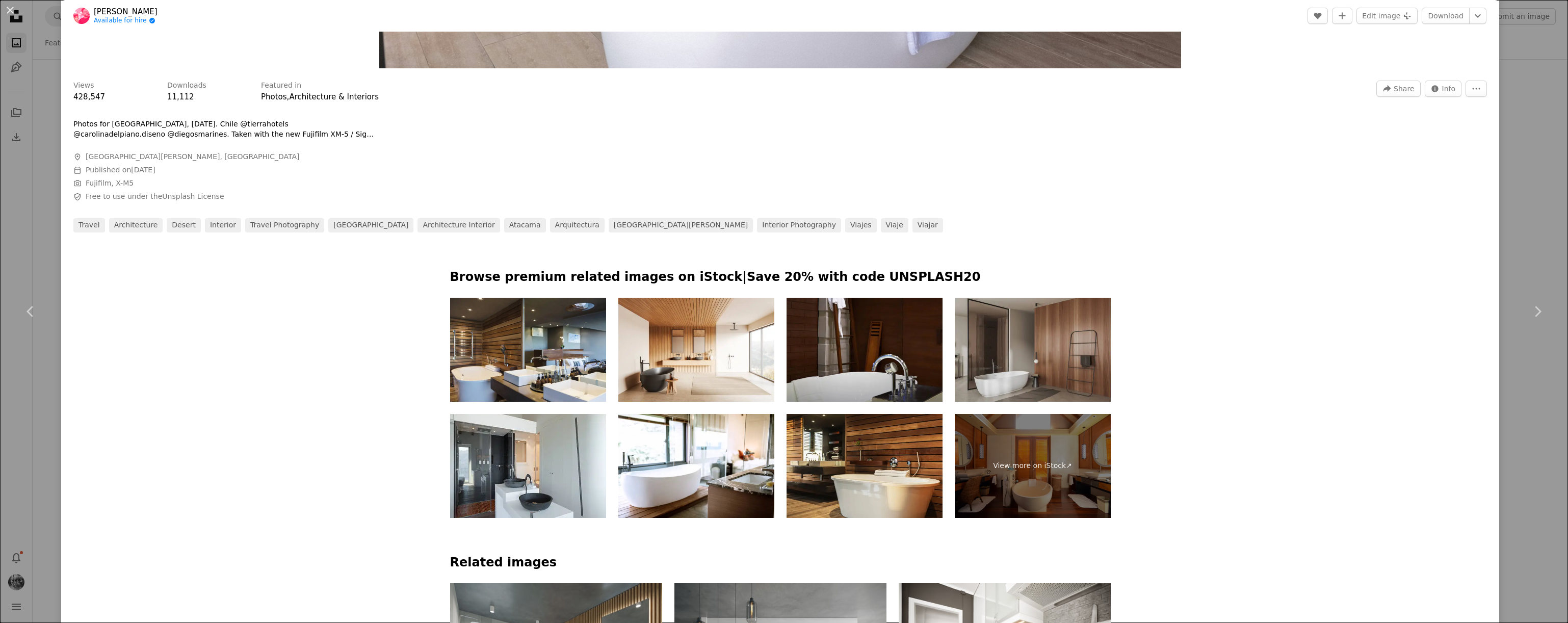
scroll to position [504, 0]
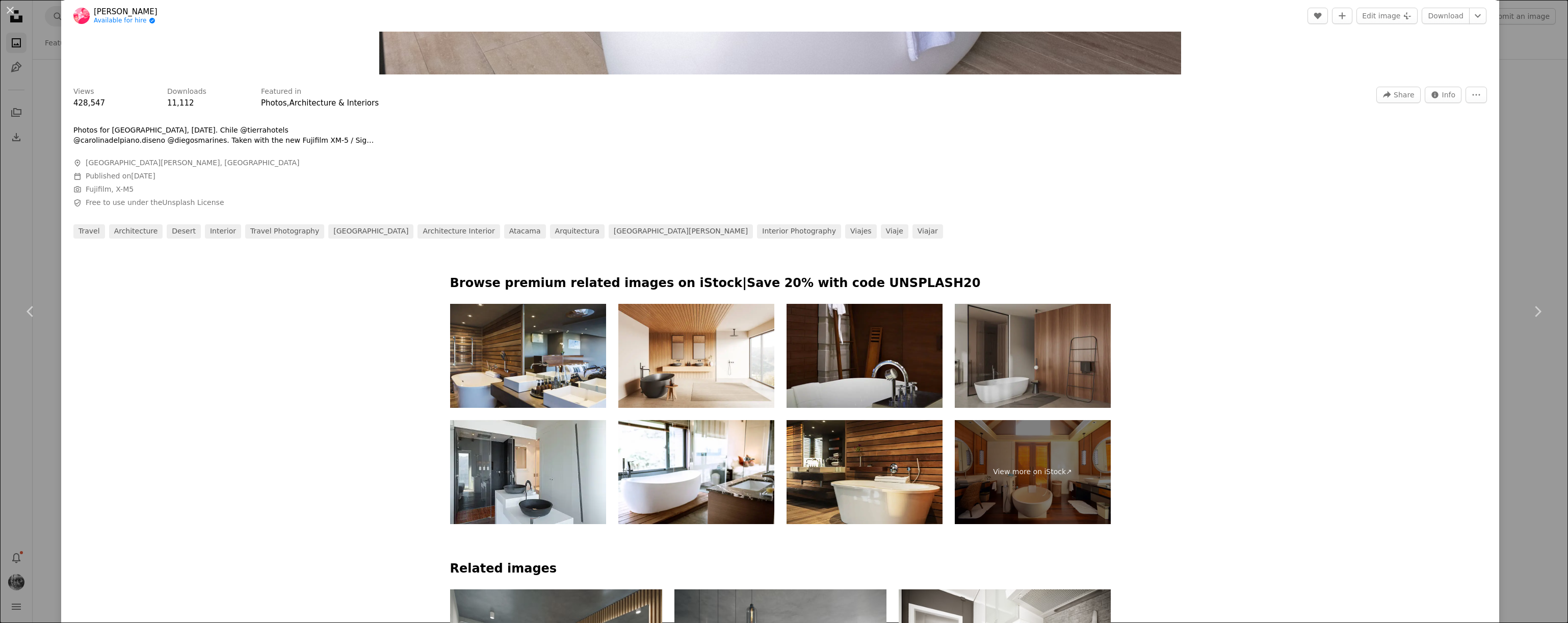
click at [1053, 369] on img at bounding box center [1032, 356] width 156 height 104
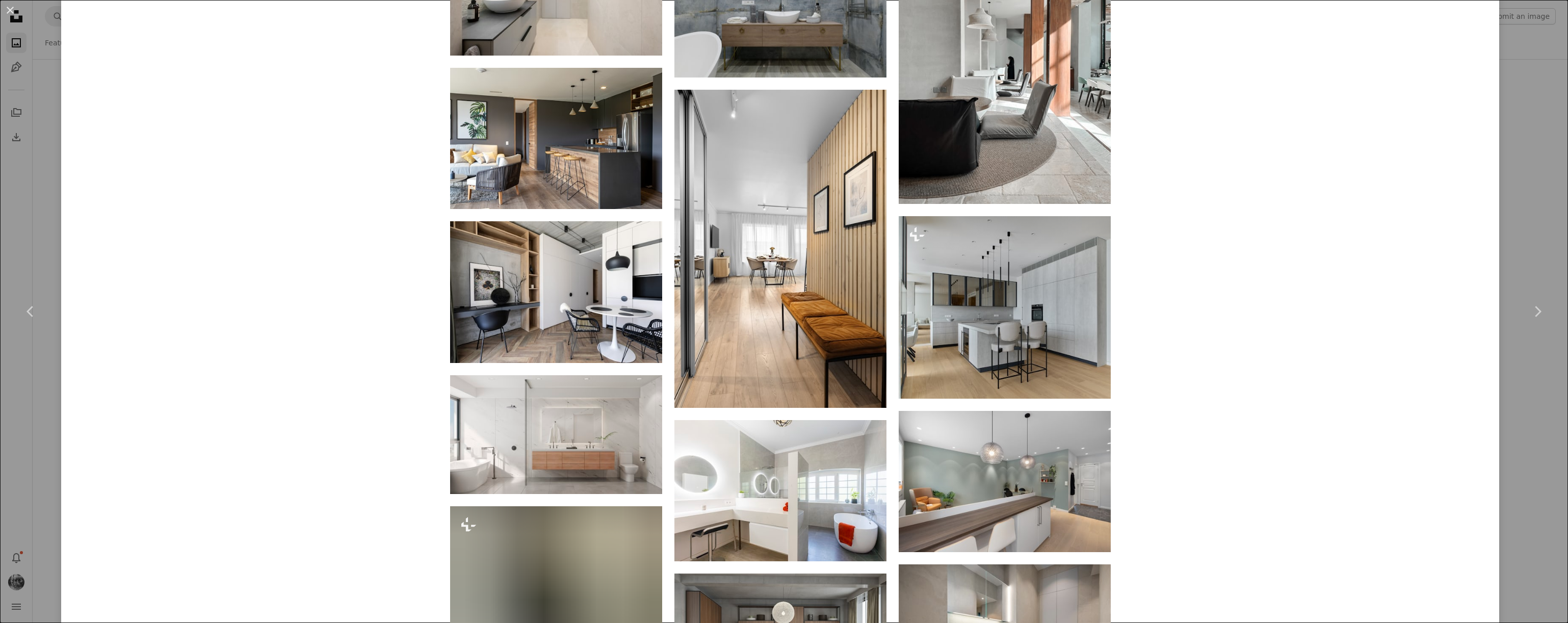
scroll to position [1651, 0]
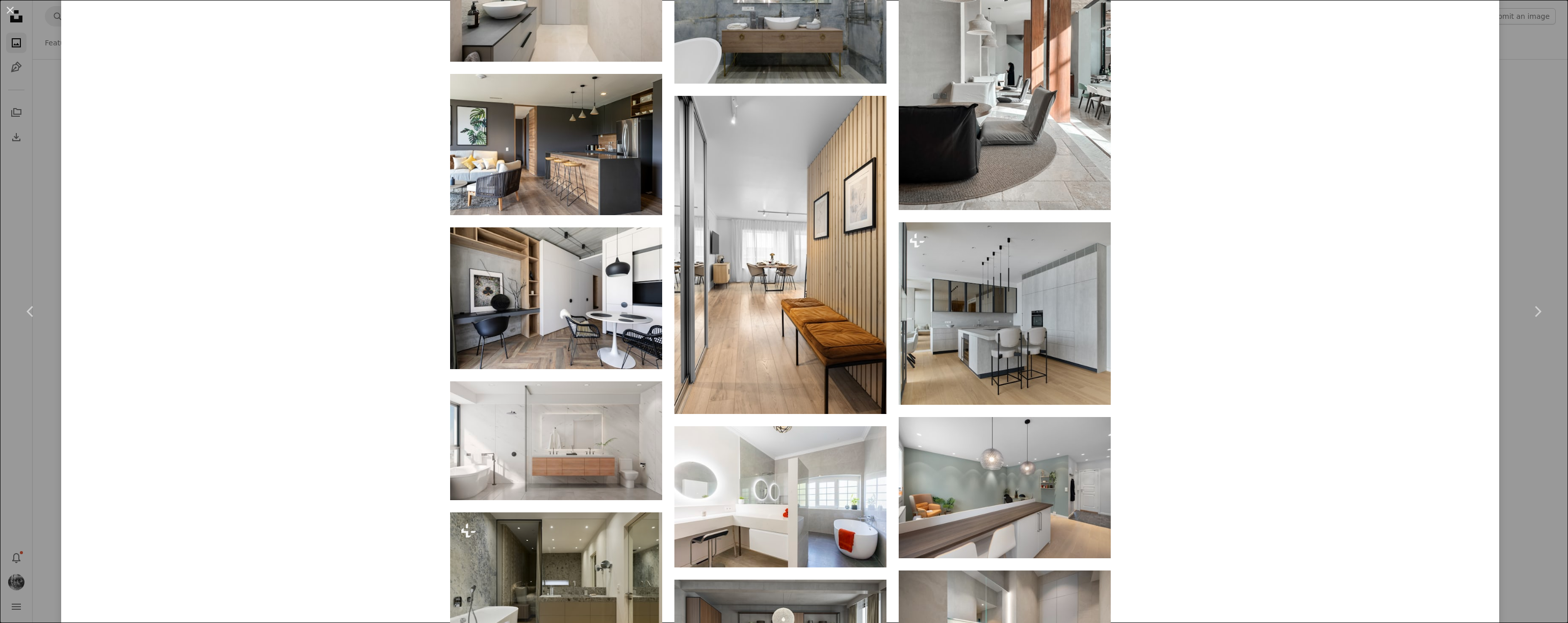
click at [278, 325] on div "[PERSON_NAME] Available for hire A checkmark inside of a circle A heart A plus …" at bounding box center [780, 99] width 1438 height 3485
